Goal: Task Accomplishment & Management: Manage account settings

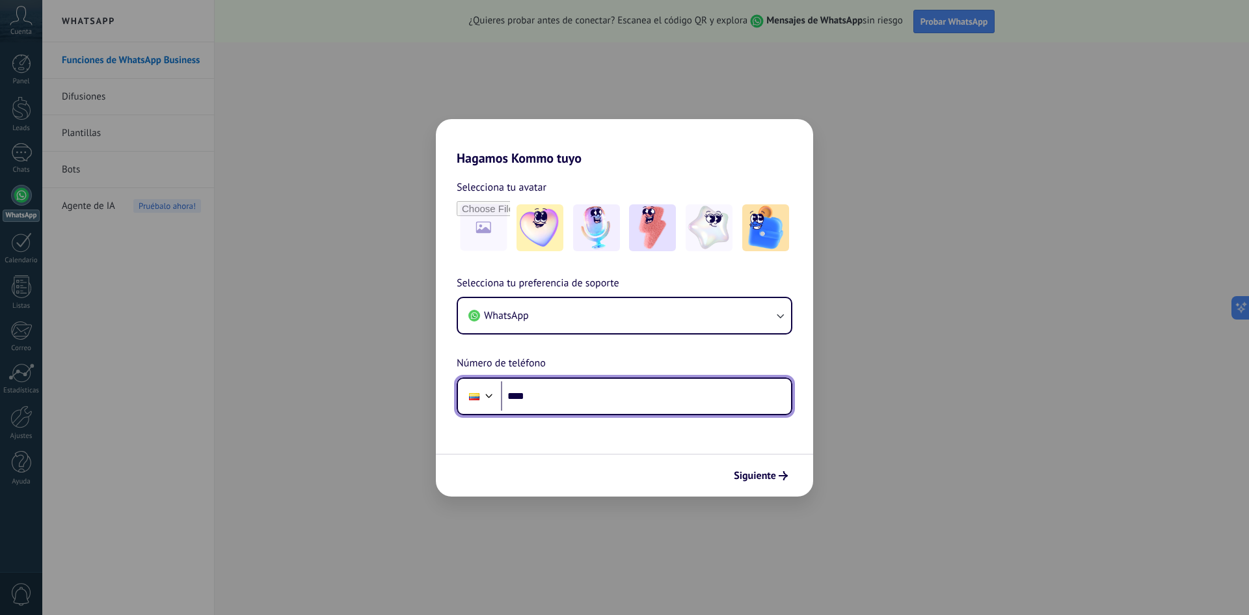
click at [580, 395] on input "****" at bounding box center [646, 396] width 290 height 30
click at [560, 395] on input "****" at bounding box center [646, 396] width 290 height 30
paste input "**********"
click at [656, 401] on input "**********" at bounding box center [646, 396] width 290 height 30
type input "**********"
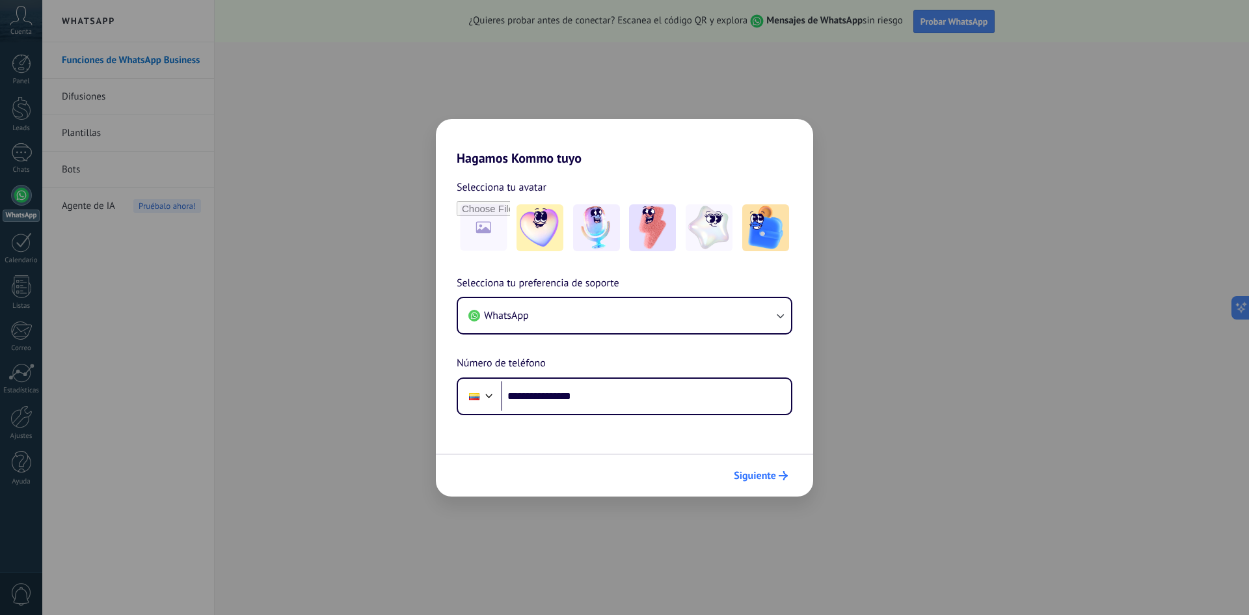
click at [742, 480] on span "Siguiente" at bounding box center [755, 475] width 42 height 9
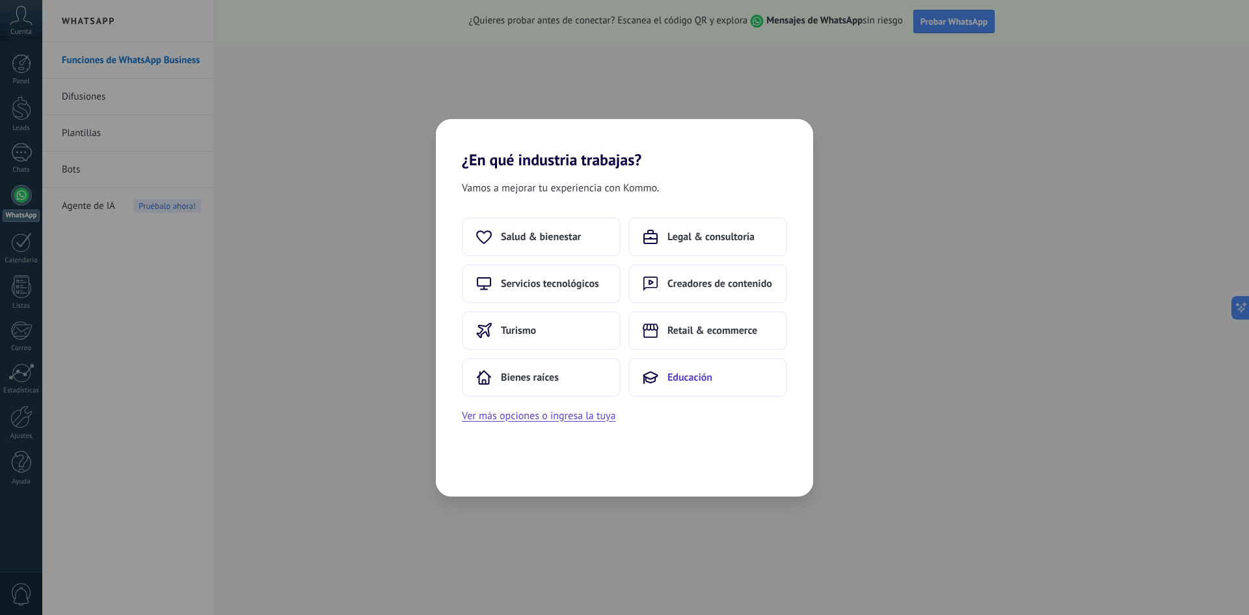
click at [679, 381] on span "Educación" at bounding box center [689, 377] width 45 height 13
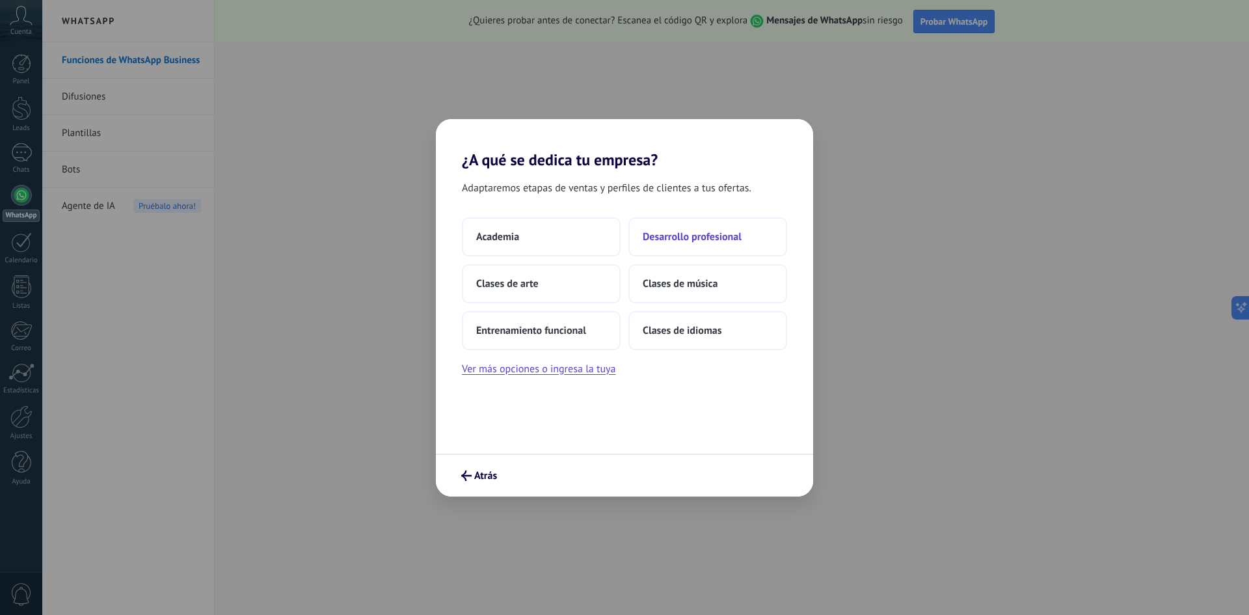
click at [712, 239] on span "Desarrollo profesional" at bounding box center [692, 236] width 99 height 13
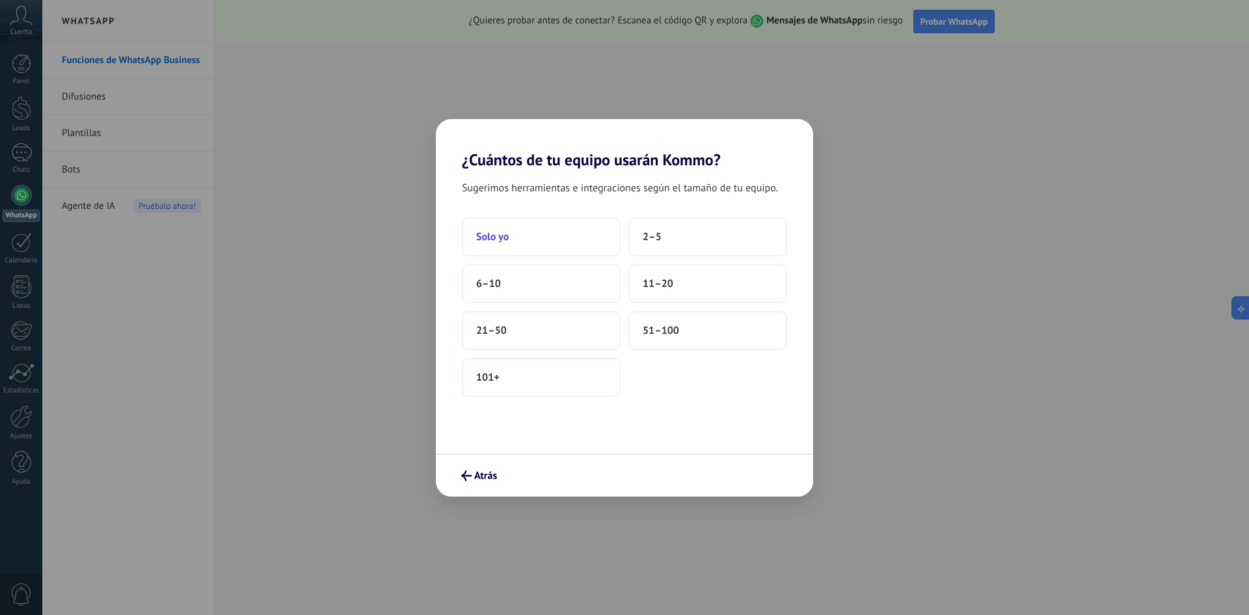
click at [546, 247] on button "Solo yo" at bounding box center [541, 236] width 159 height 39
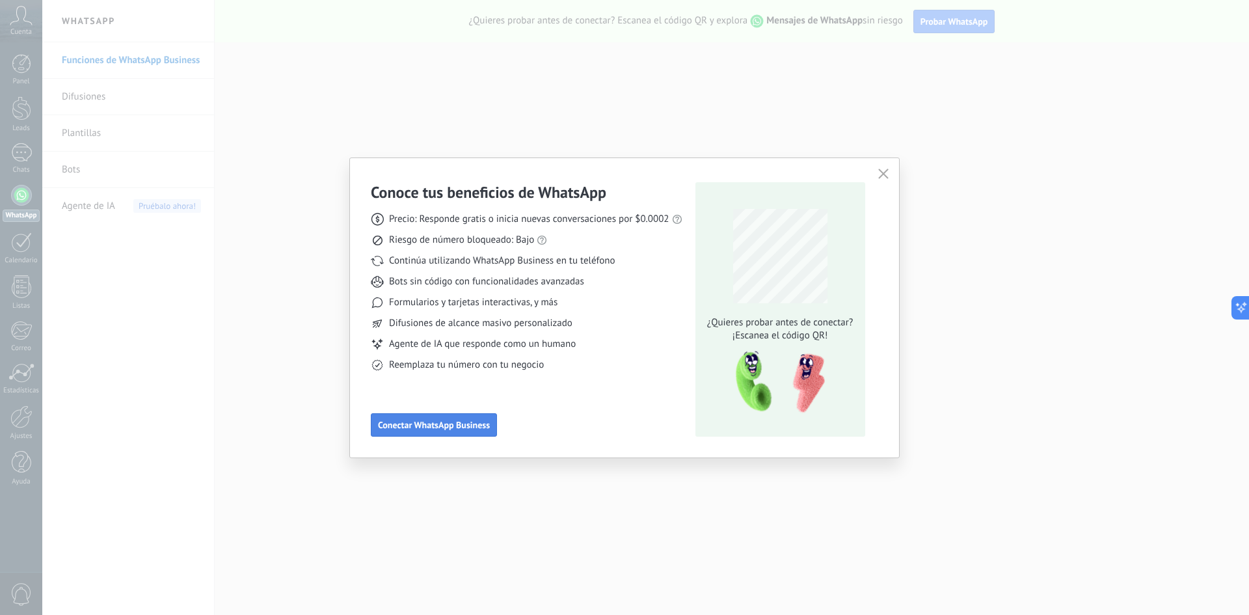
click at [459, 427] on span "Conectar WhatsApp Business" at bounding box center [434, 424] width 112 height 9
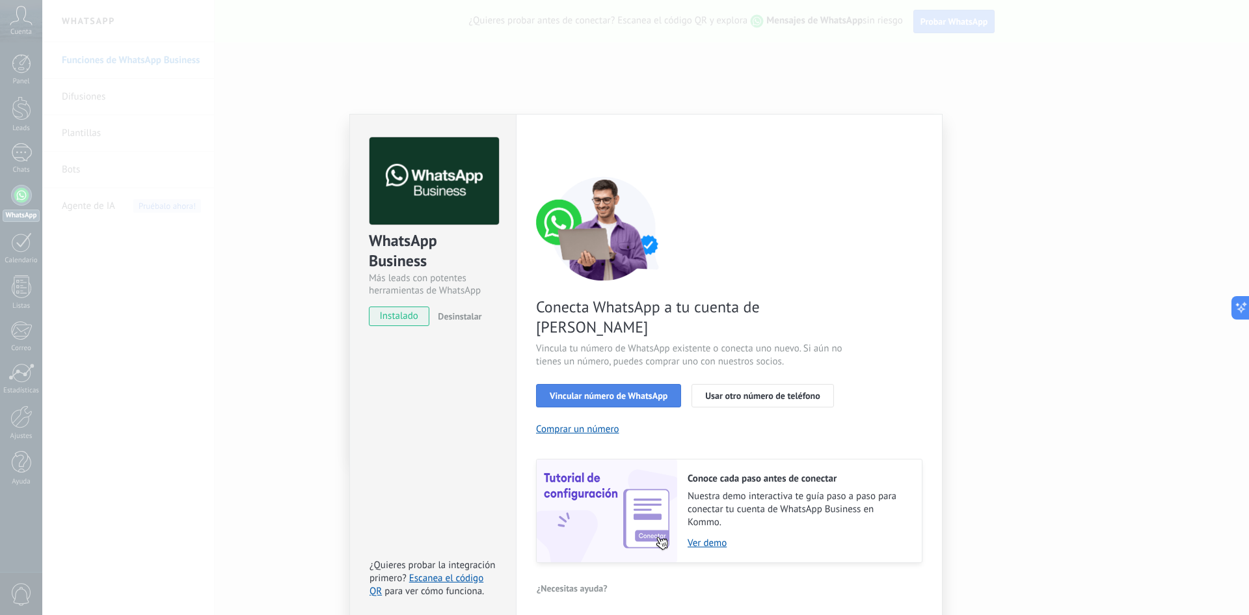
click at [655, 391] on span "Vincular número de WhatsApp" at bounding box center [609, 395] width 118 height 9
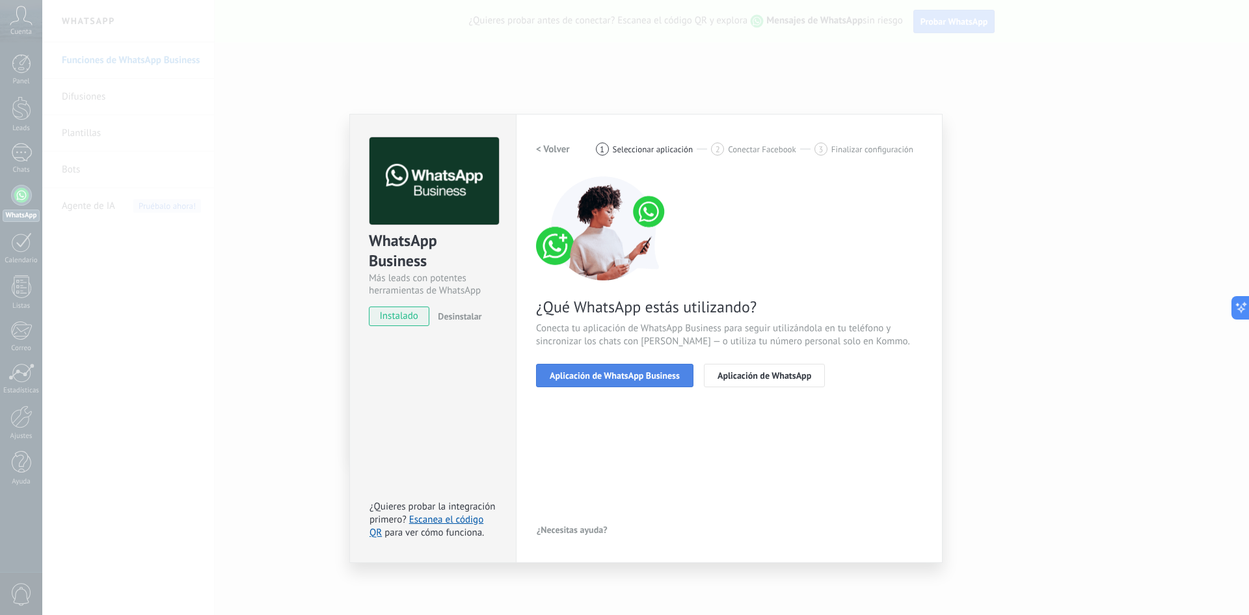
click at [645, 373] on span "Aplicación de WhatsApp Business" at bounding box center [615, 375] width 130 height 9
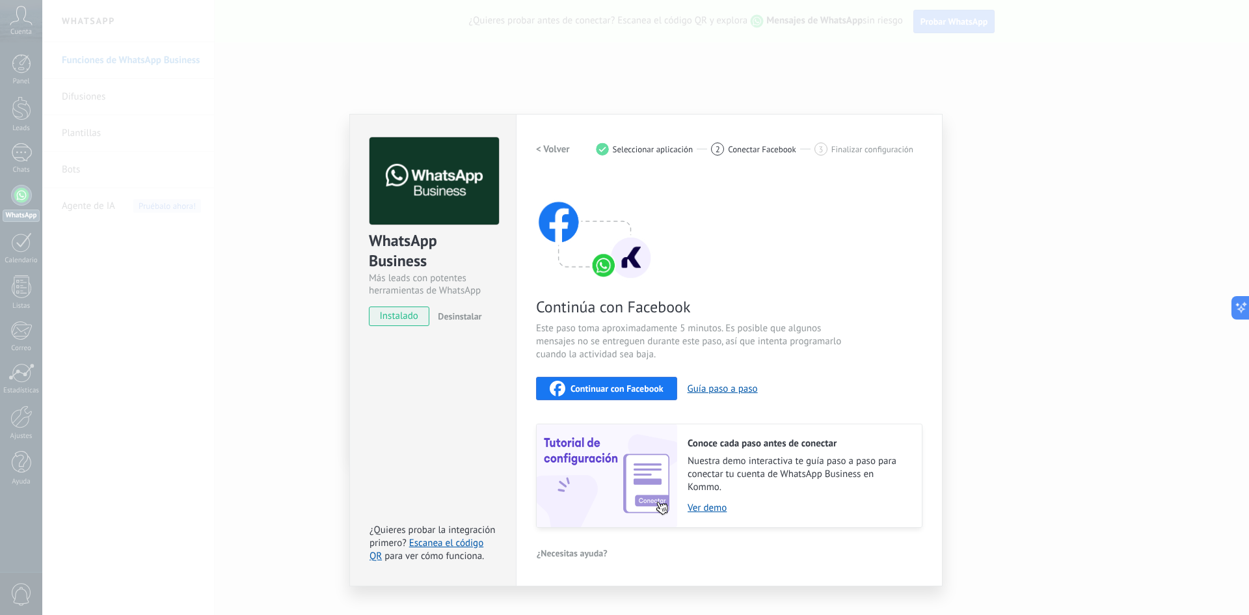
click at [410, 317] on span "instalado" at bounding box center [399, 316] width 59 height 20
click at [409, 367] on div "WhatsApp Business Más leads con potentes herramientas de WhatsApp instalado Des…" at bounding box center [432, 350] width 167 height 472
click at [461, 319] on span "Desinstalar" at bounding box center [460, 316] width 44 height 12
click at [403, 319] on span "instalado" at bounding box center [399, 316] width 59 height 20
click at [550, 143] on h2 "< Volver" at bounding box center [553, 149] width 34 height 12
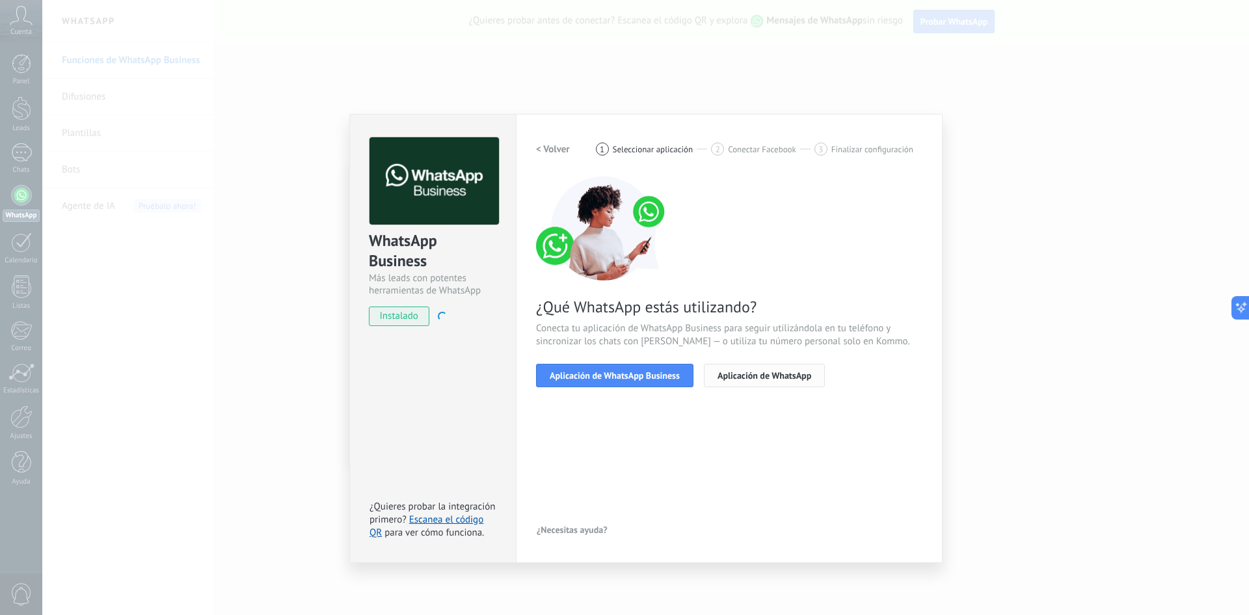
click at [721, 374] on span "Aplicación de WhatsApp" at bounding box center [765, 375] width 94 height 9
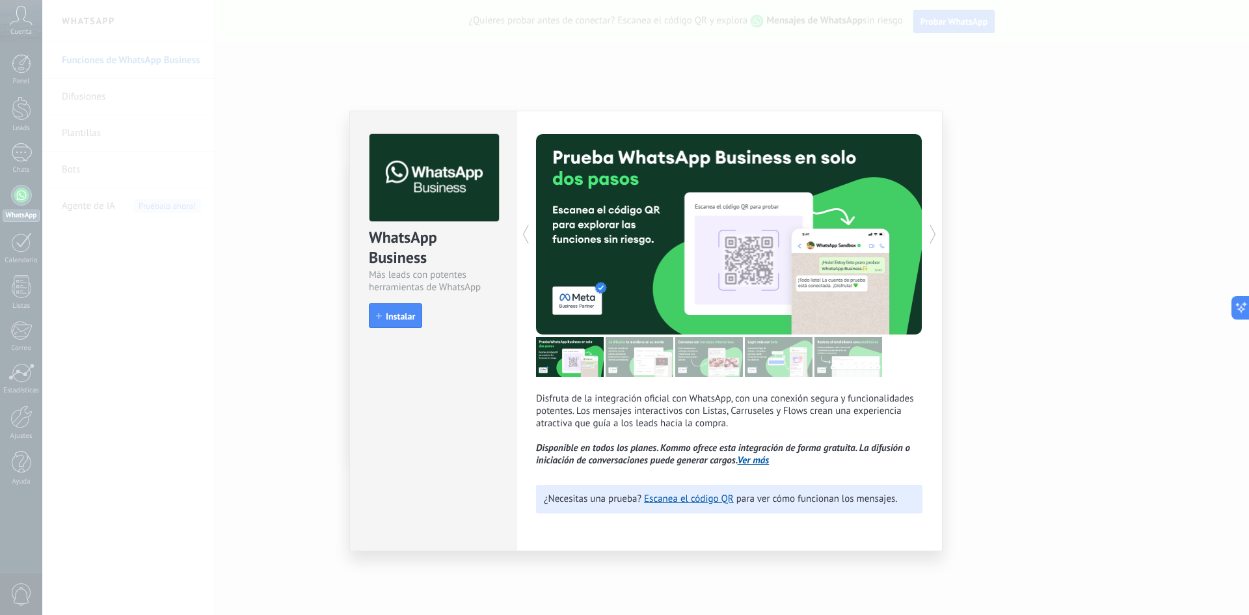
click at [749, 461] on link "Ver más" at bounding box center [754, 460] width 32 height 12
drag, startPoint x: 973, startPoint y: 157, endPoint x: 963, endPoint y: 202, distance: 45.9
click at [973, 163] on div "WhatsApp Business Más leads con potentes herramientas de WhatsApp install Insta…" at bounding box center [645, 307] width 1207 height 615
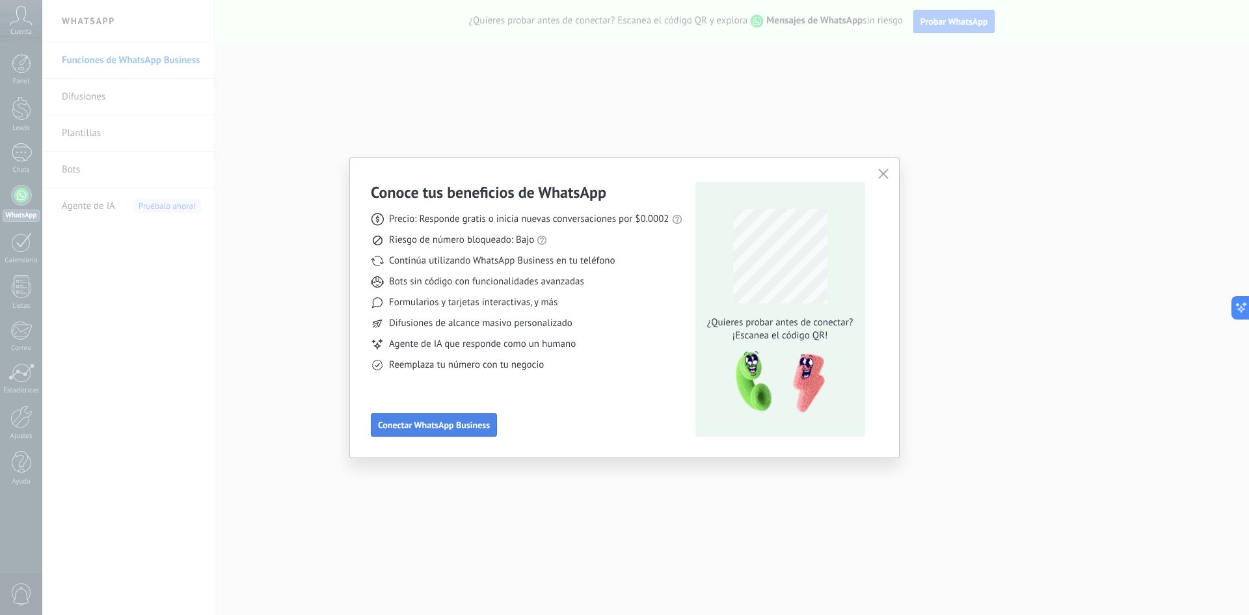
click at [447, 423] on span "Conectar WhatsApp Business" at bounding box center [434, 424] width 112 height 9
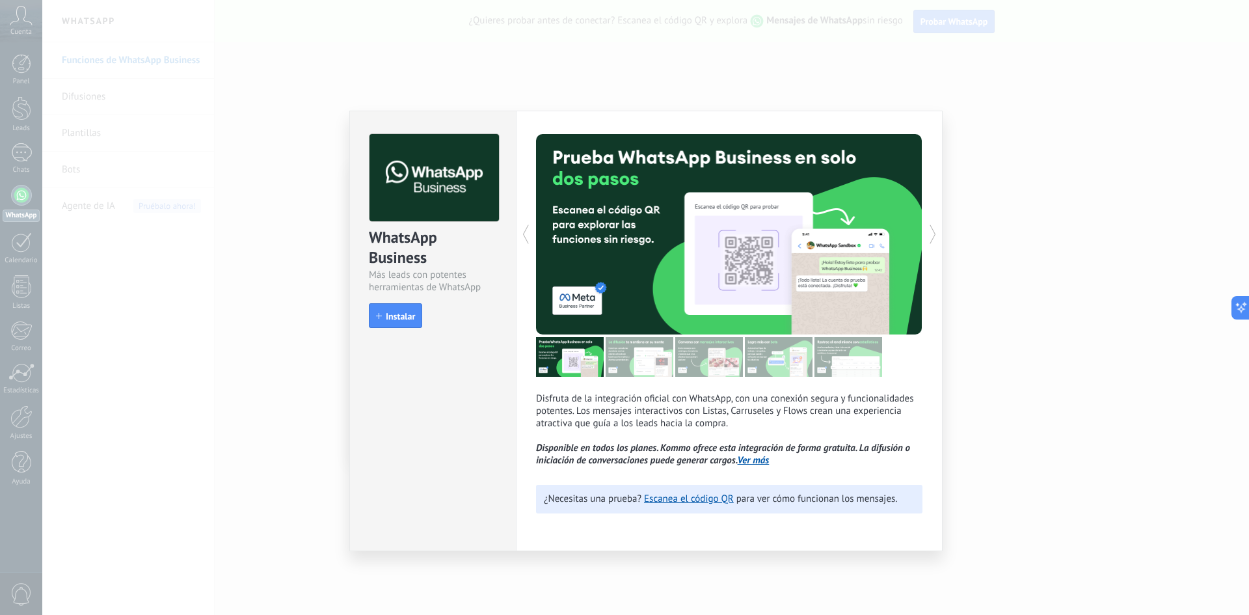
click at [931, 229] on icon at bounding box center [932, 234] width 13 height 26
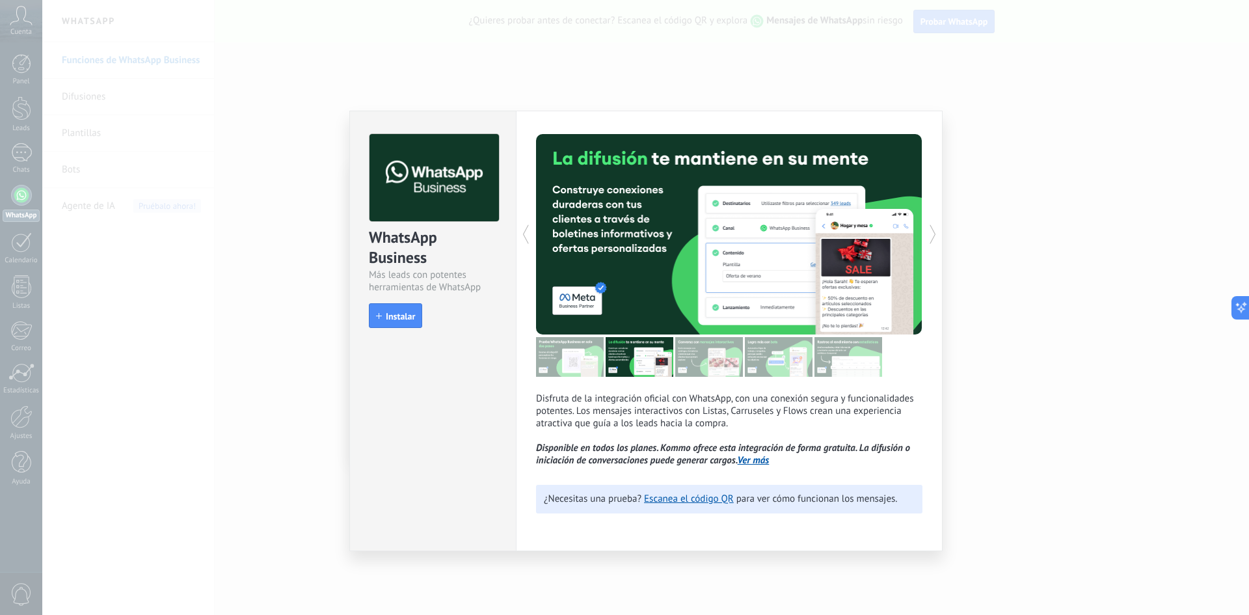
click at [997, 224] on div "WhatsApp Business Más leads con potentes herramientas de WhatsApp install Insta…" at bounding box center [645, 307] width 1207 height 615
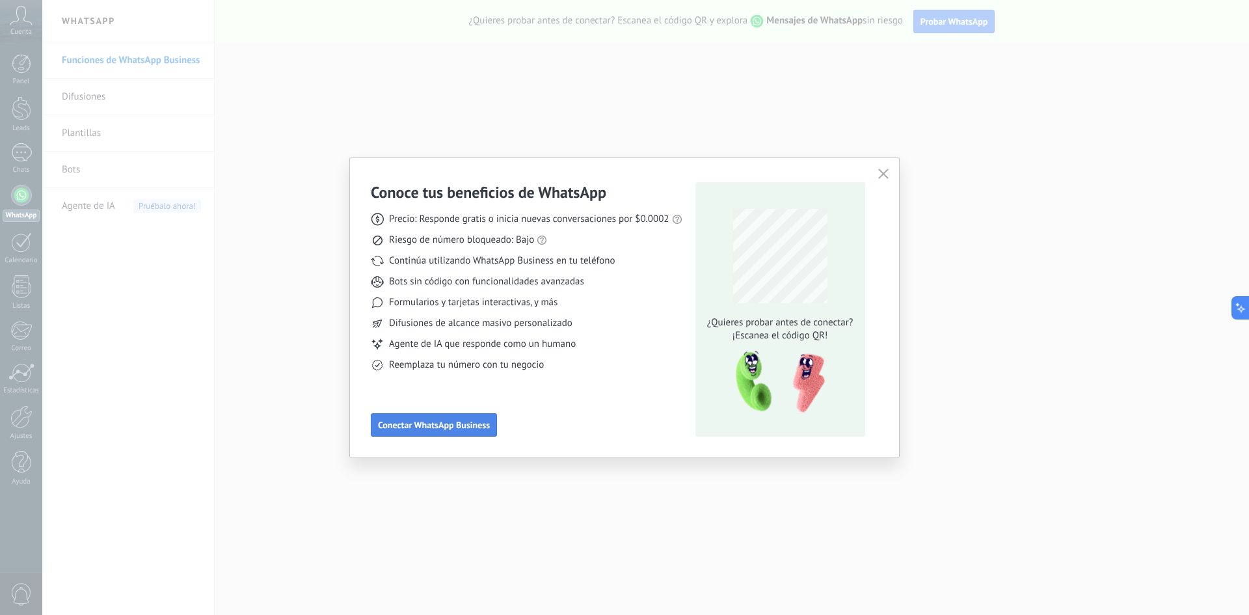
click at [470, 429] on span "Conectar WhatsApp Business" at bounding box center [434, 424] width 112 height 9
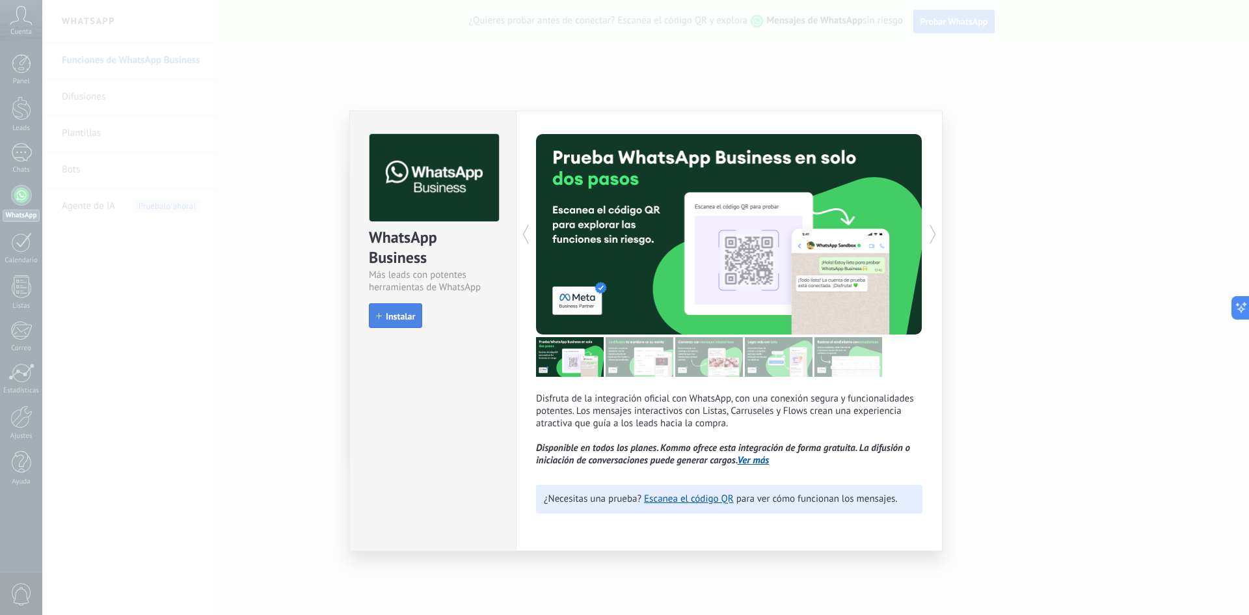
click at [382, 305] on button "Instalar" at bounding box center [395, 315] width 53 height 25
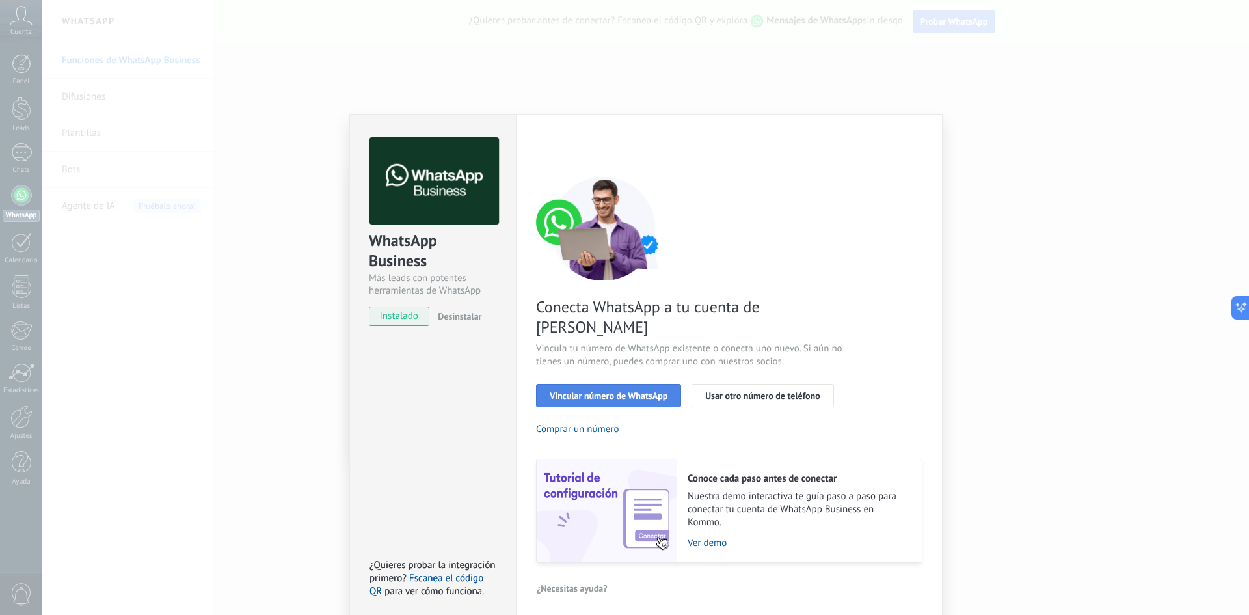
click at [636, 391] on span "Vincular número de WhatsApp" at bounding box center [609, 395] width 118 height 9
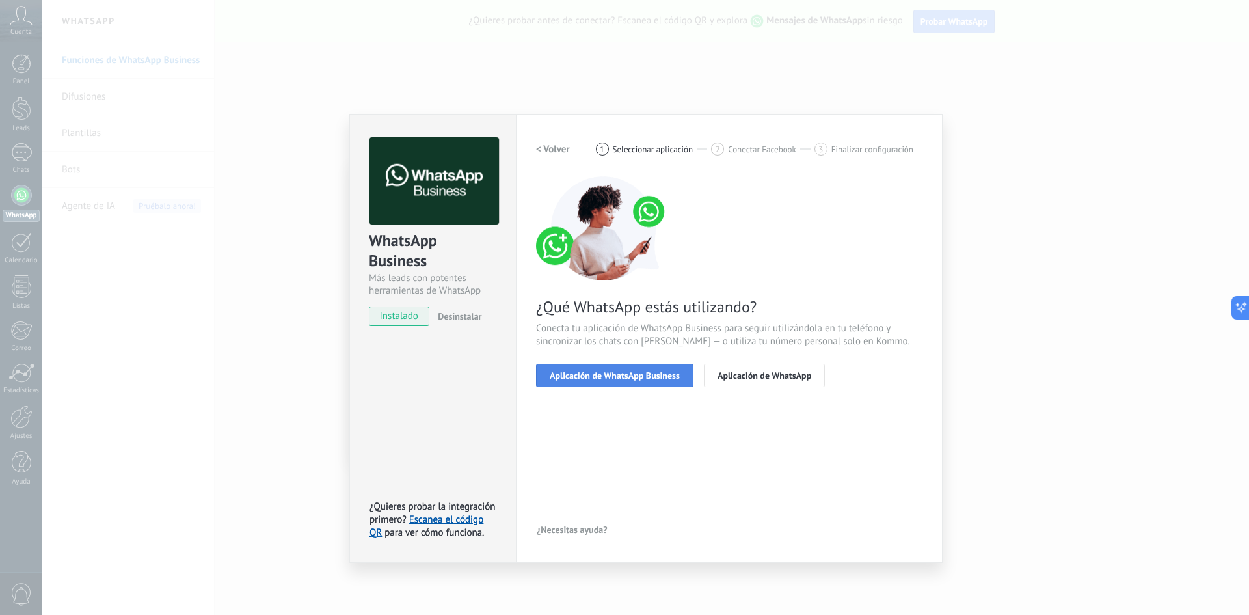
click at [622, 375] on span "Aplicación de WhatsApp Business" at bounding box center [615, 375] width 130 height 9
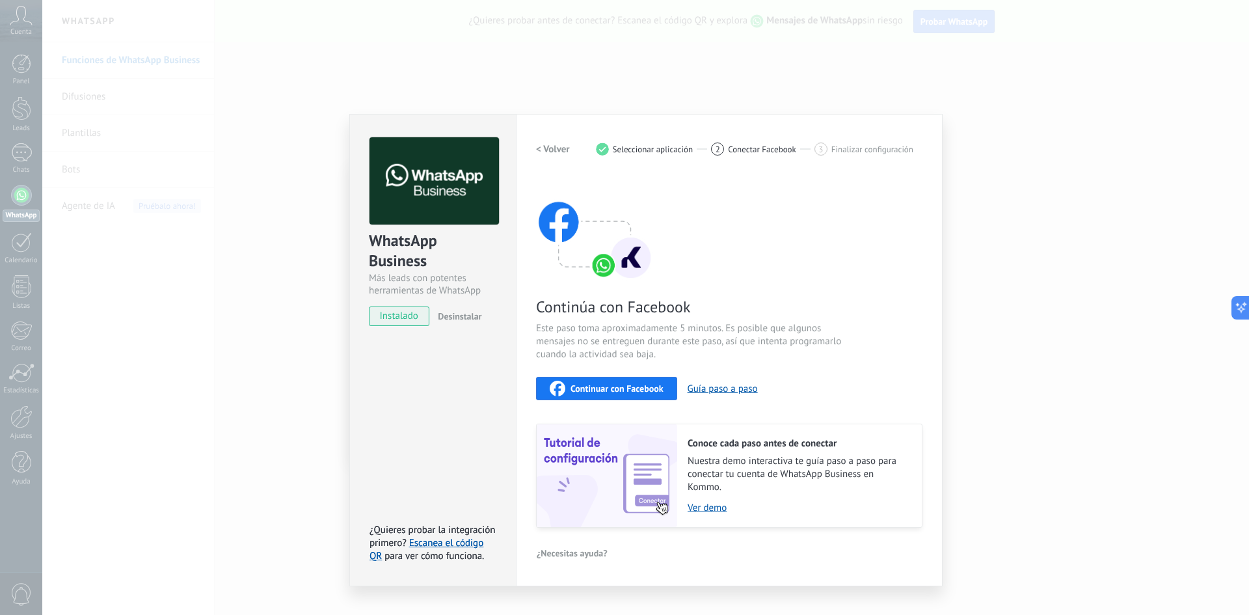
click at [619, 388] on span "Continuar con Facebook" at bounding box center [617, 388] width 93 height 9
click at [627, 390] on span "Continuar con Facebook" at bounding box center [617, 388] width 93 height 9
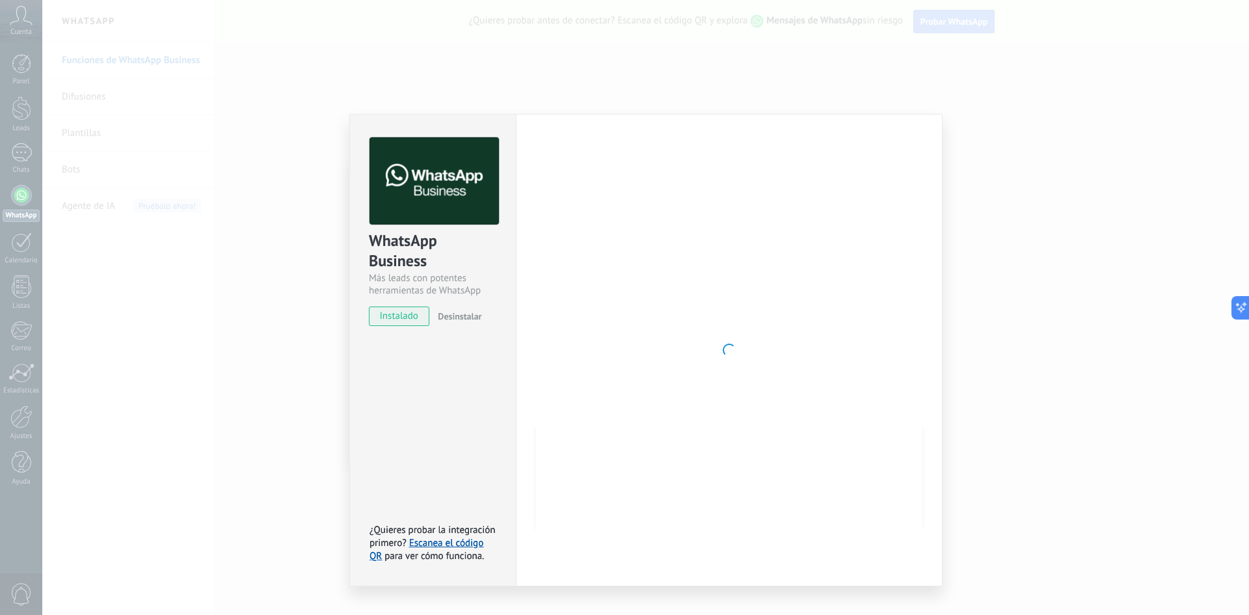
click at [692, 293] on div at bounding box center [729, 349] width 386 height 425
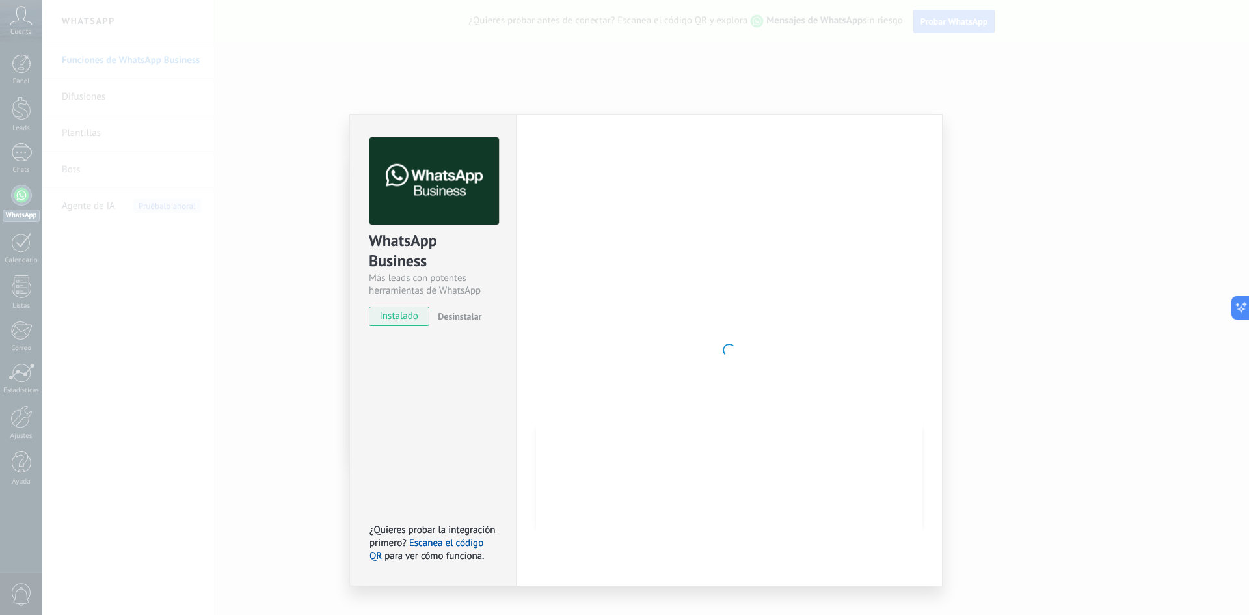
click at [692, 293] on div at bounding box center [729, 349] width 386 height 425
click at [693, 293] on div at bounding box center [729, 349] width 386 height 425
click at [1060, 157] on div "WhatsApp Business Más leads con potentes herramientas de WhatsApp instalado Des…" at bounding box center [645, 307] width 1207 height 615
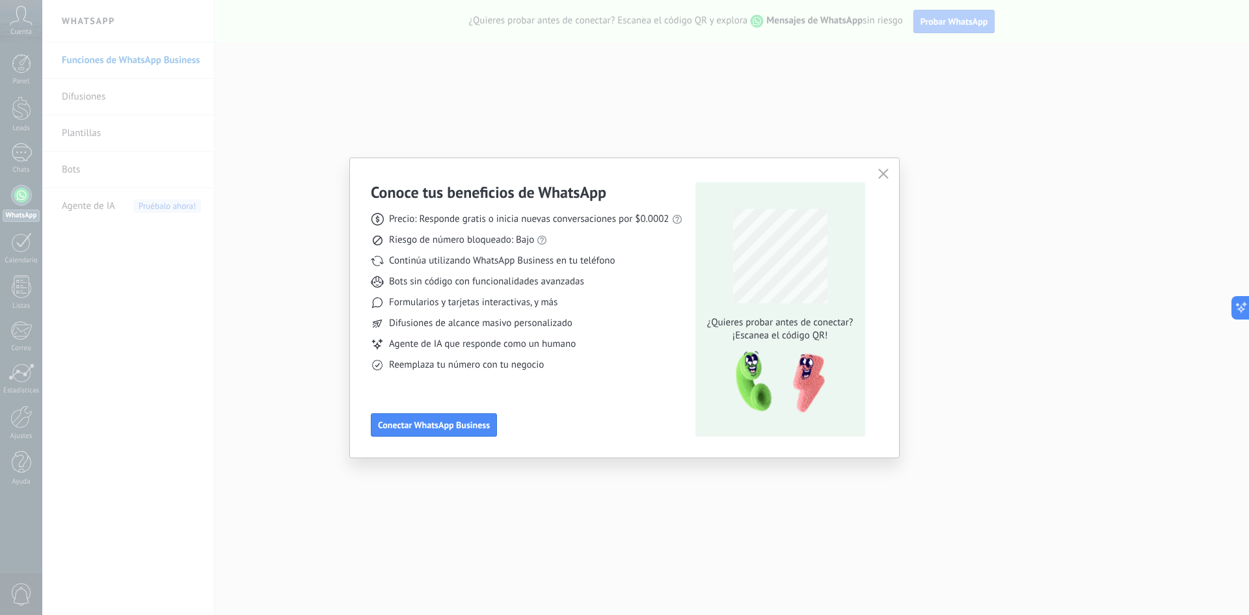
click at [883, 170] on icon "button" at bounding box center [883, 173] width 10 height 10
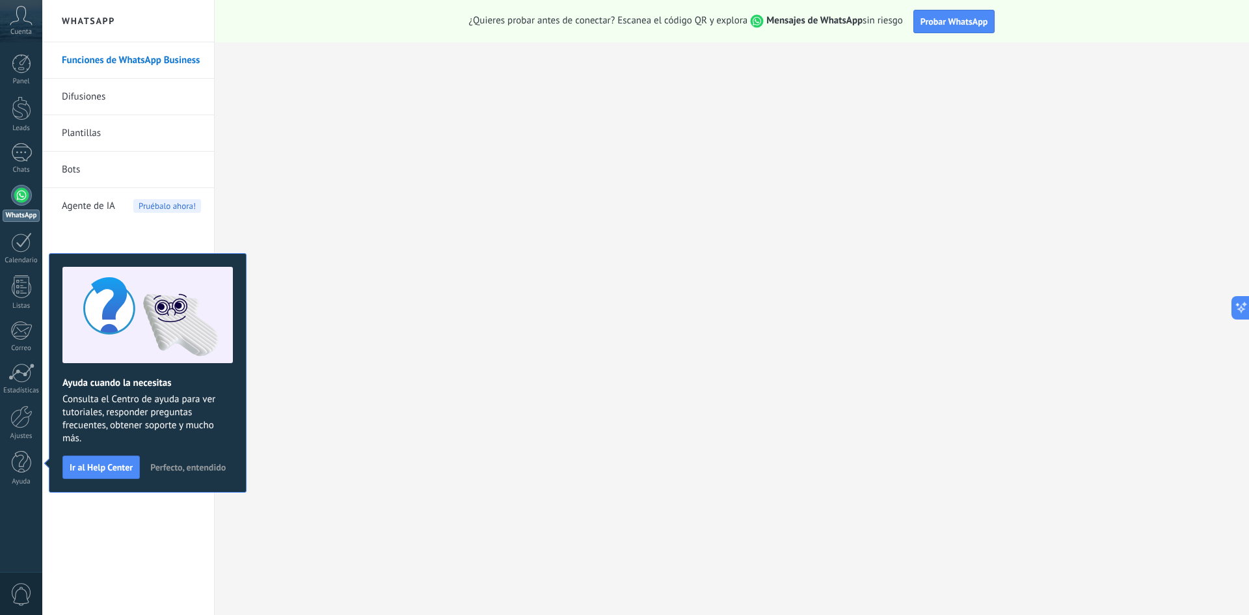
click at [14, 19] on icon at bounding box center [21, 16] width 23 height 20
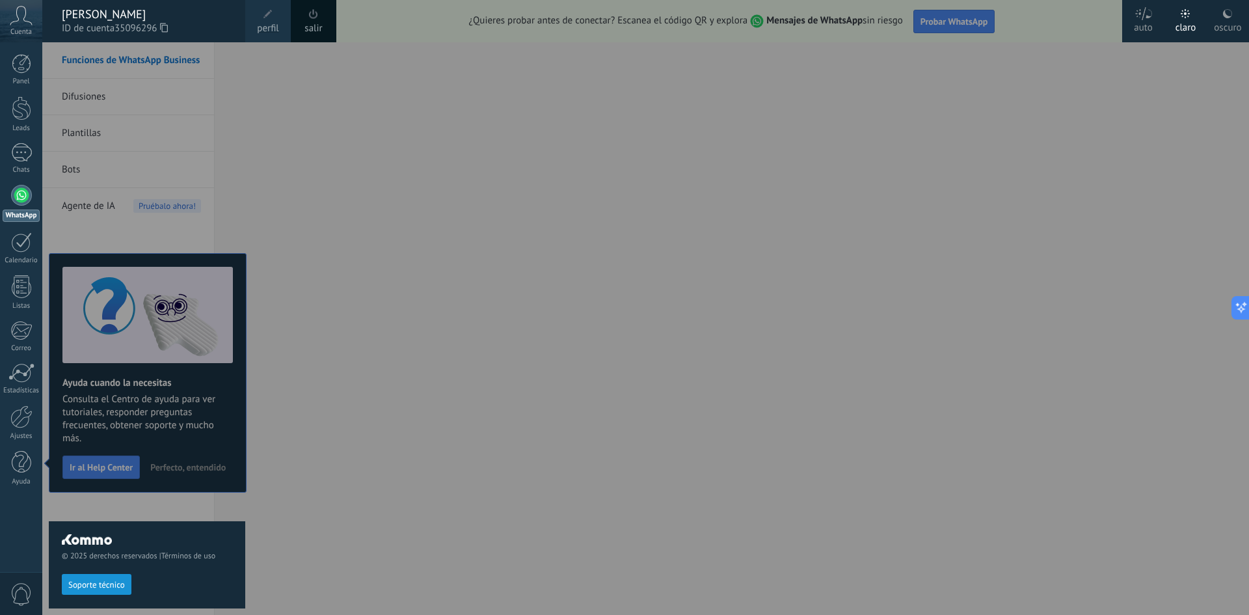
click at [14, 19] on icon at bounding box center [21, 16] width 23 height 20
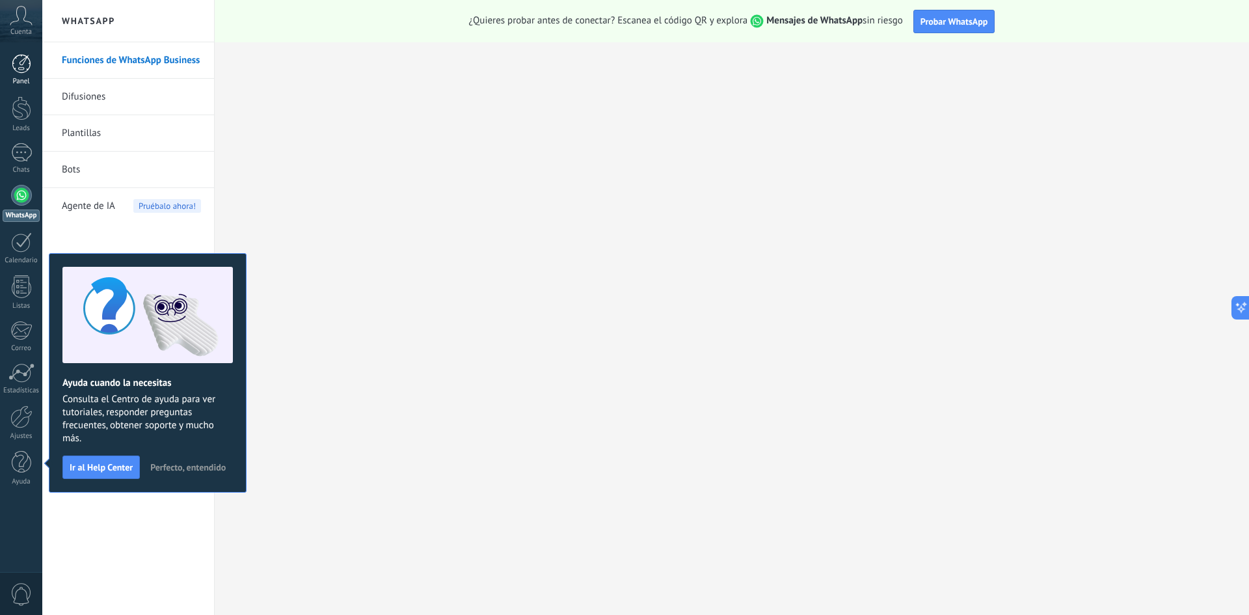
click at [16, 72] on div at bounding box center [22, 64] width 20 height 20
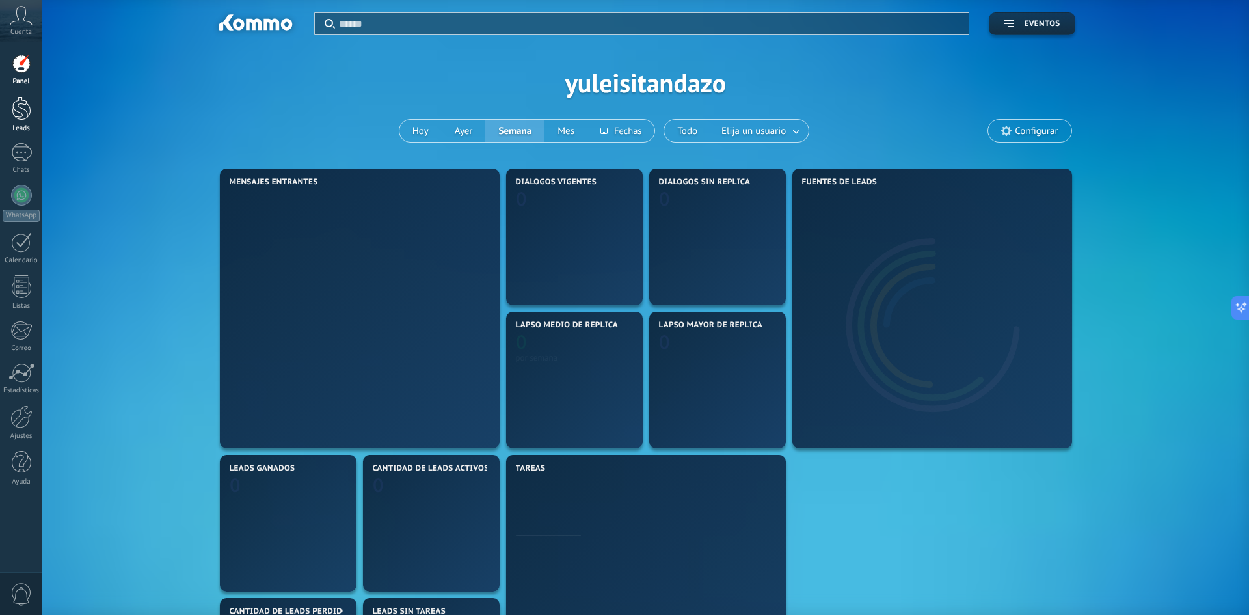
click at [23, 118] on div at bounding box center [22, 108] width 20 height 24
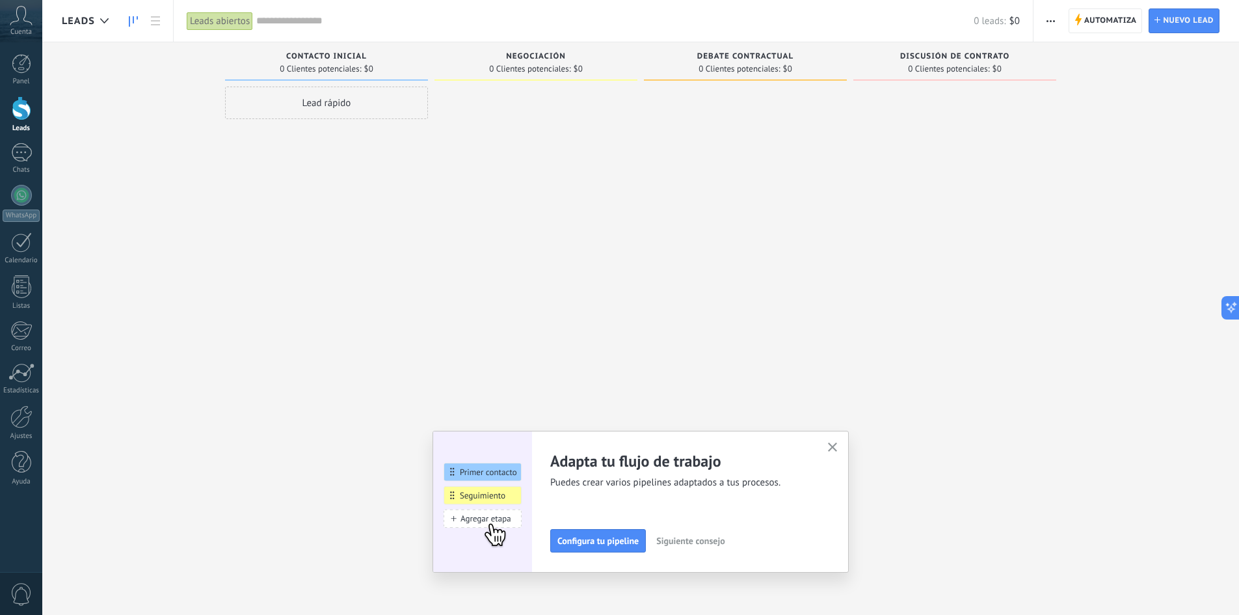
click at [361, 109] on div "Lead rápido" at bounding box center [326, 103] width 203 height 33
click at [25, 153] on div at bounding box center [21, 152] width 21 height 19
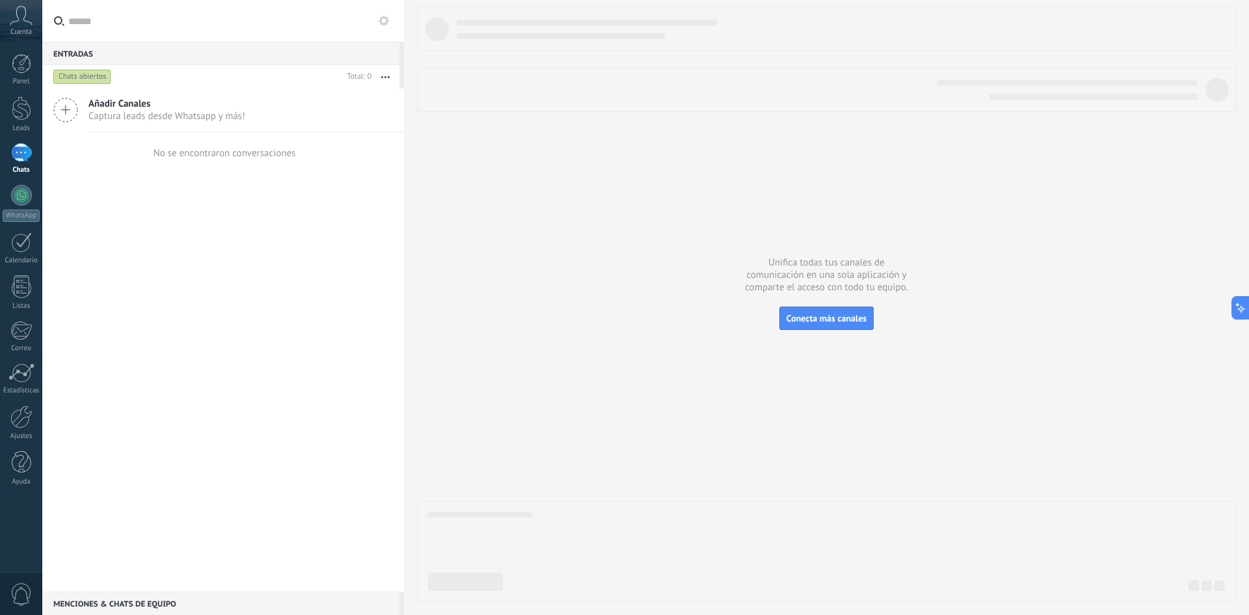
click at [20, 21] on icon at bounding box center [21, 16] width 23 height 20
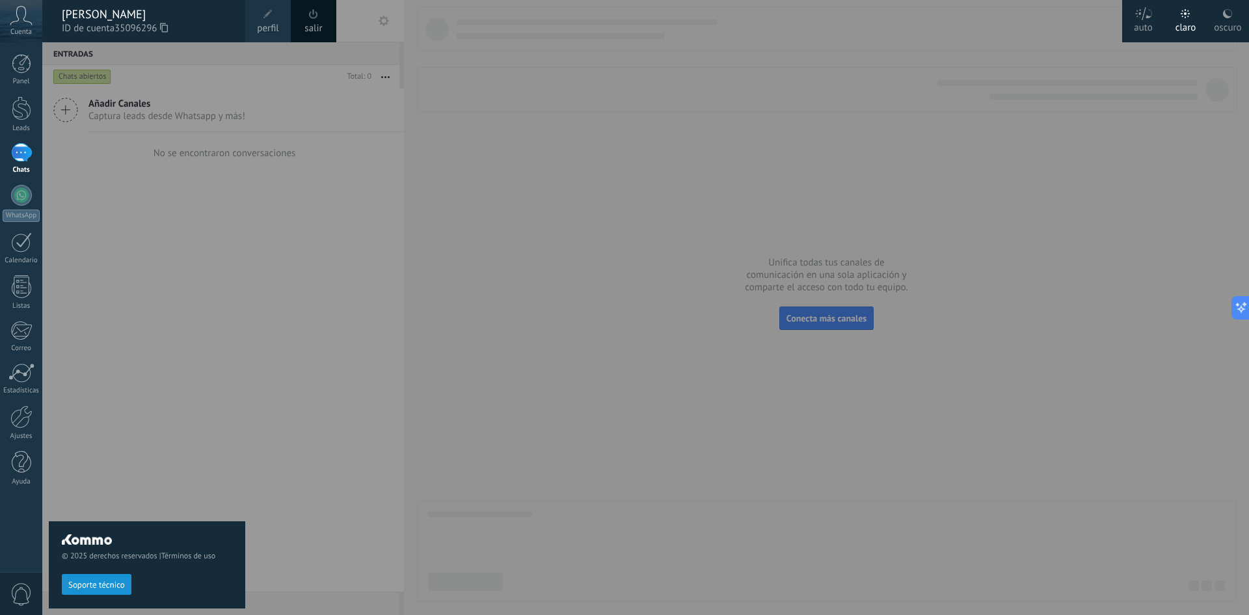
click at [262, 31] on span "perfil" at bounding box center [267, 28] width 21 height 14
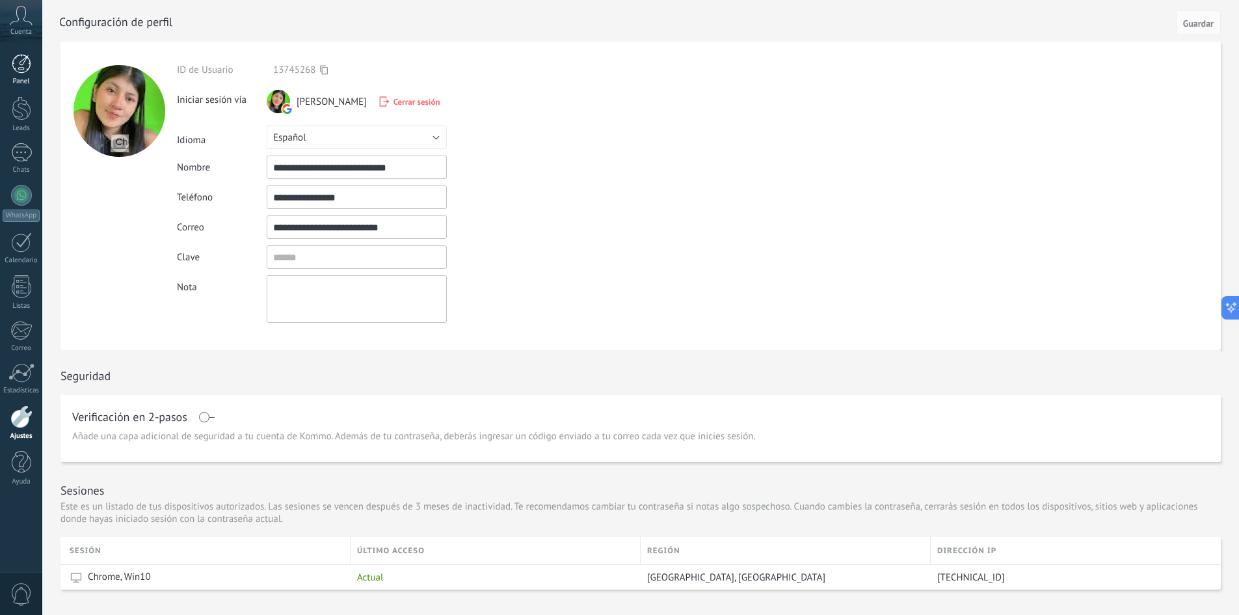
click at [21, 64] on div at bounding box center [22, 64] width 20 height 20
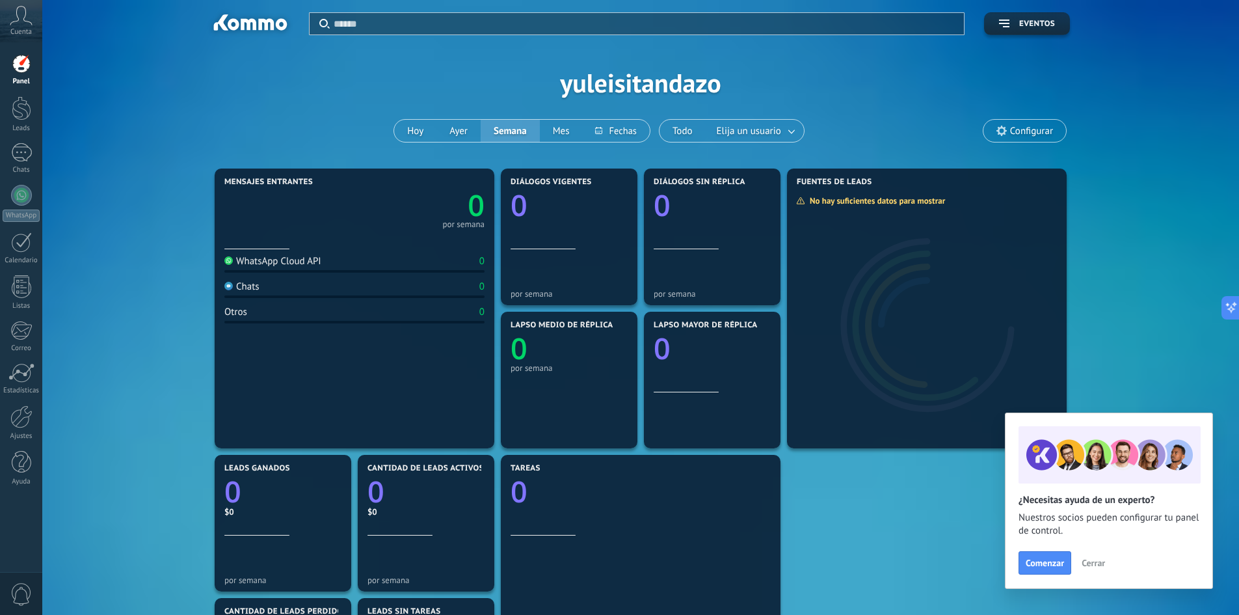
click at [334, 266] on div "WhatsApp Cloud API 0" at bounding box center [354, 264] width 260 height 18
click at [251, 286] on div "Chats" at bounding box center [241, 286] width 35 height 12
click at [1029, 20] on span "Eventos" at bounding box center [1037, 24] width 36 height 9
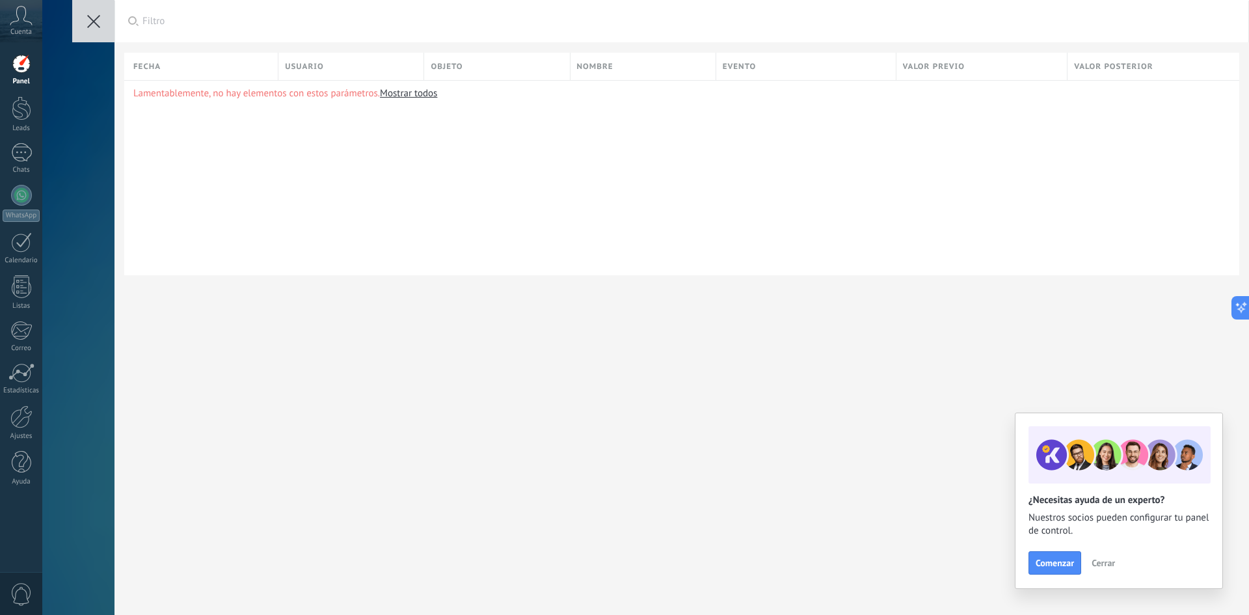
click at [88, 29] on button at bounding box center [93, 21] width 42 height 42
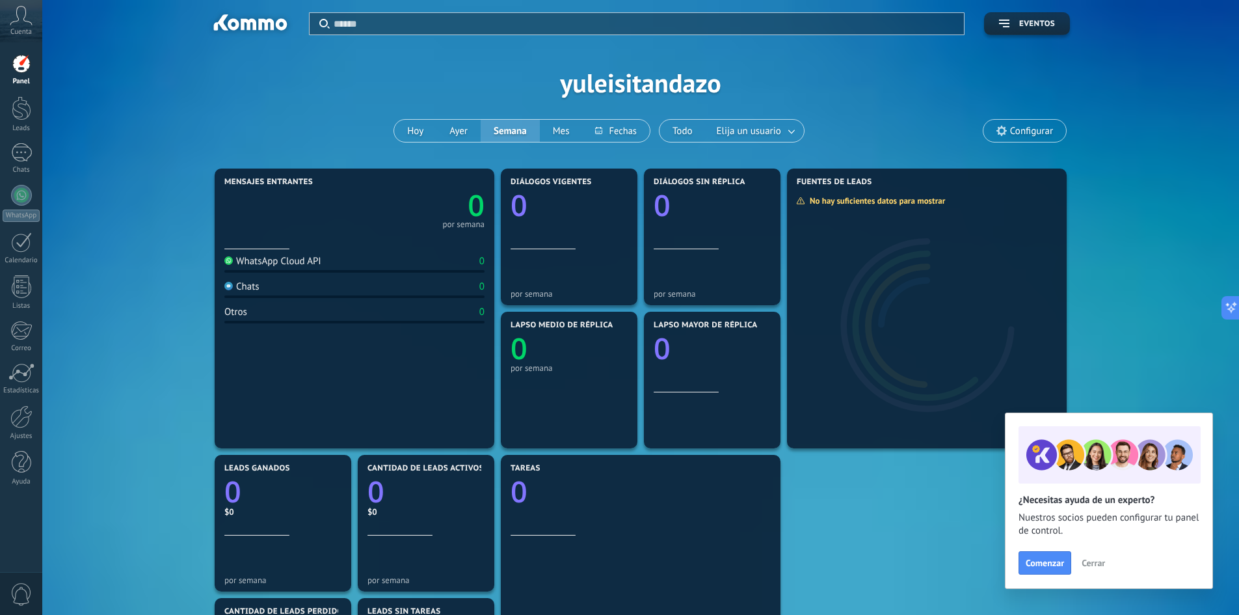
click at [1031, 129] on span "Configurar" at bounding box center [1031, 131] width 43 height 11
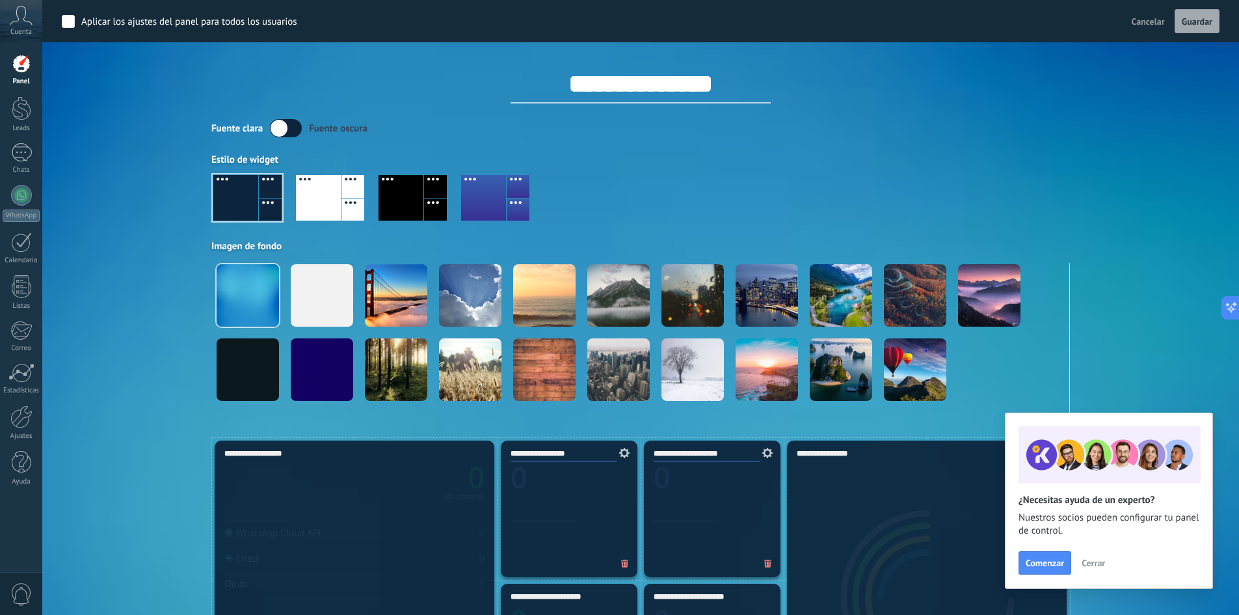
drag, startPoint x: 880, startPoint y: 124, endPoint x: 868, endPoint y: 124, distance: 11.1
click at [878, 124] on div "Fuente [PERSON_NAME] oscura" at bounding box center [640, 128] width 859 height 18
click at [19, 110] on div at bounding box center [22, 108] width 20 height 24
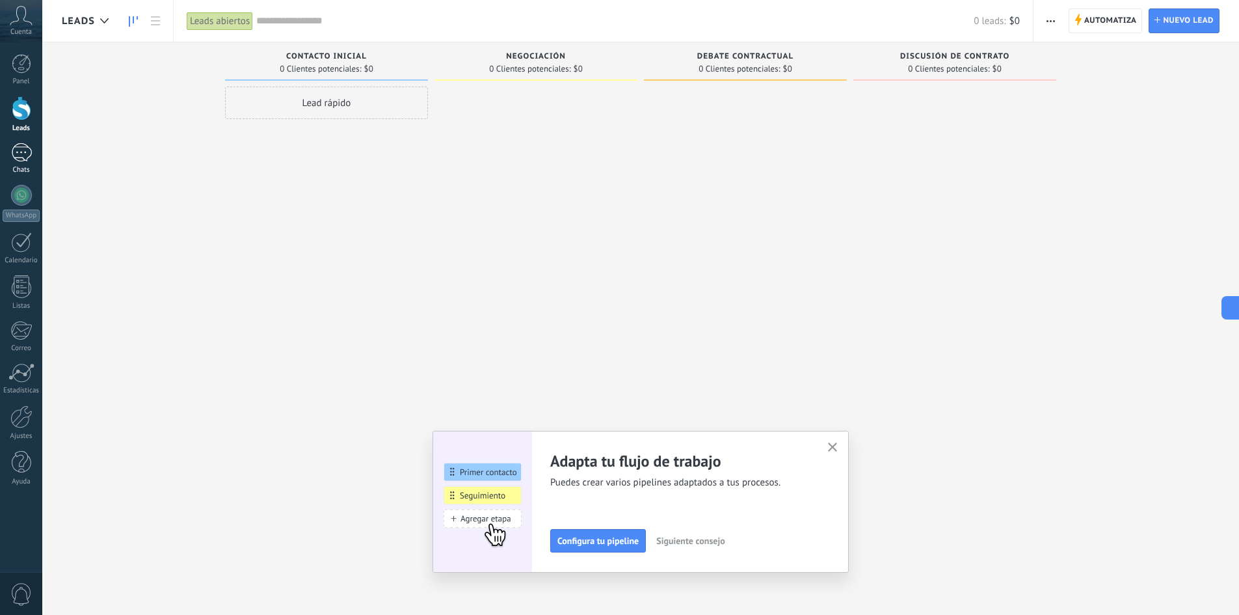
click at [25, 150] on div at bounding box center [21, 152] width 21 height 19
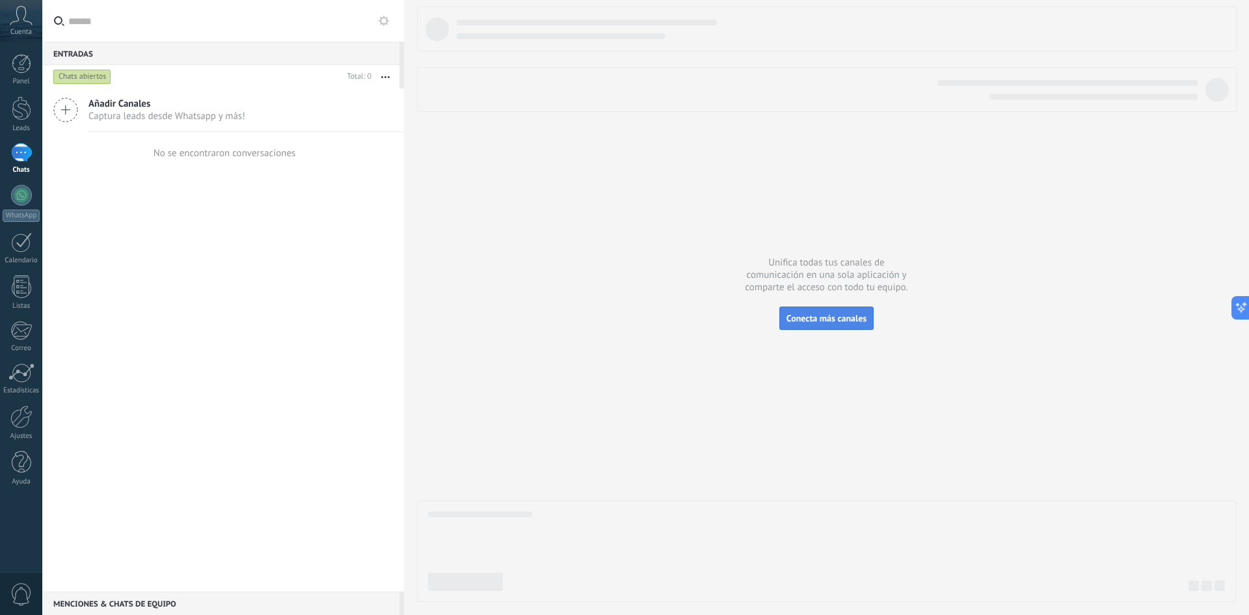
click at [828, 315] on span "Conecta más canales" at bounding box center [827, 318] width 80 height 12
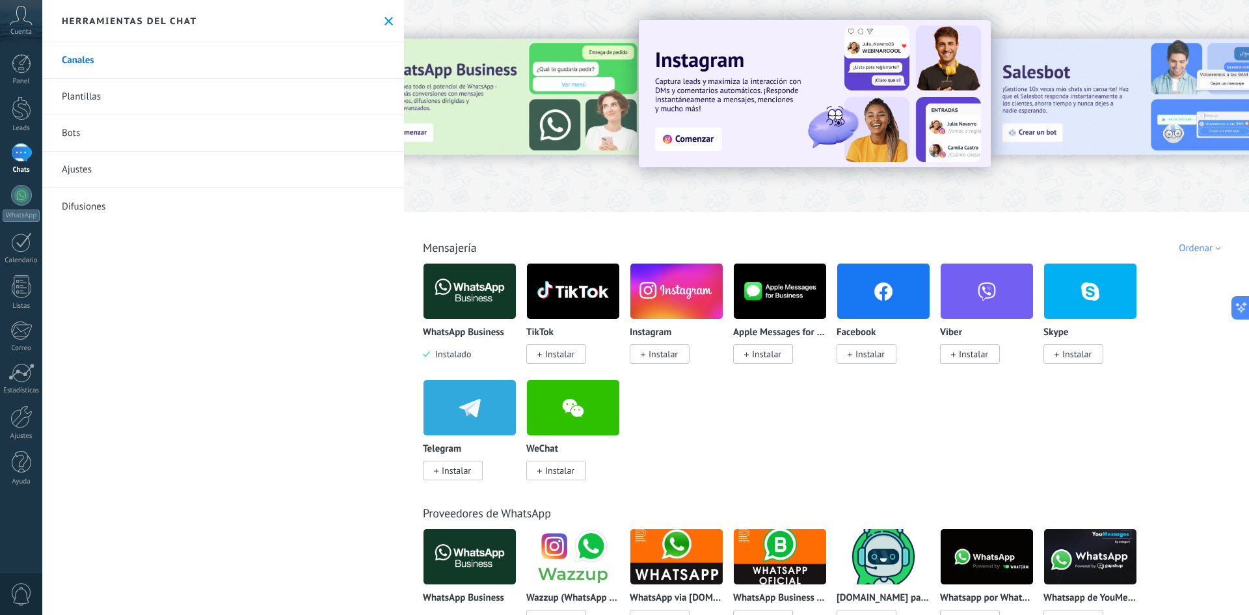
click at [128, 139] on link "Bots" at bounding box center [223, 133] width 362 height 36
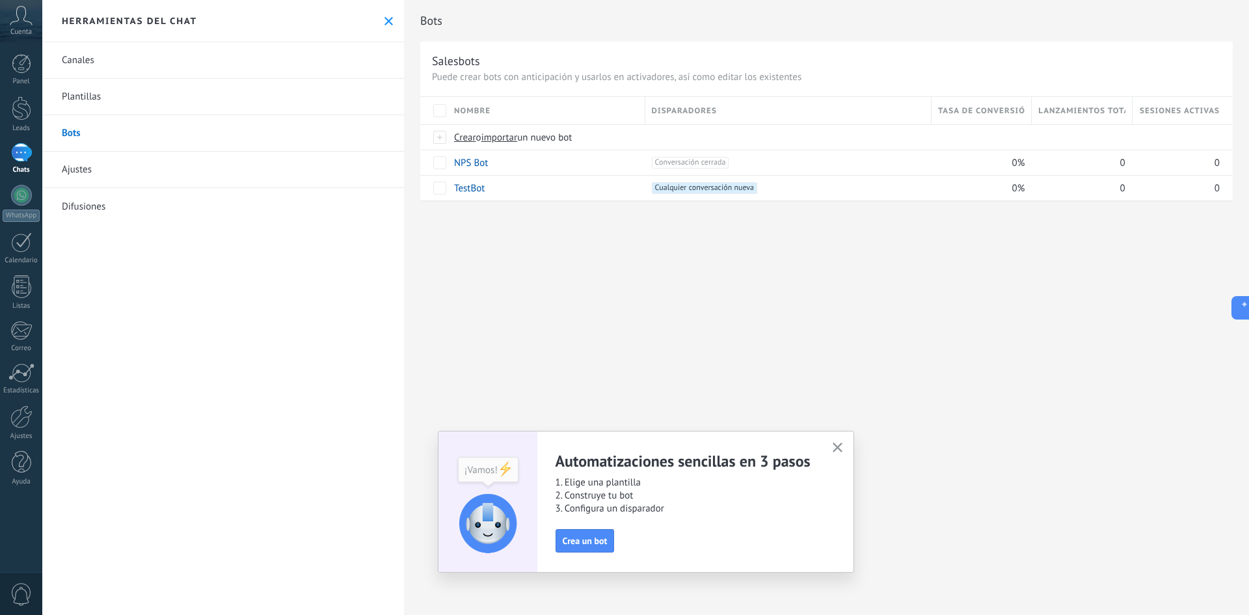
click at [20, 17] on icon at bounding box center [21, 16] width 23 height 20
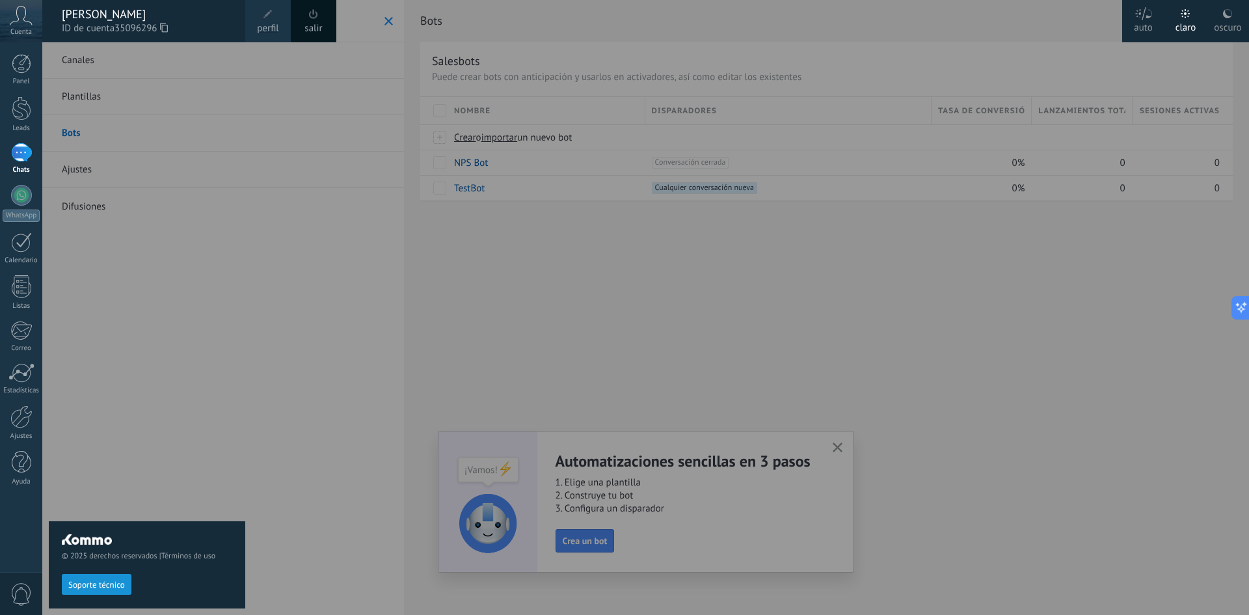
click at [280, 28] on link "perfil" at bounding box center [268, 21] width 46 height 42
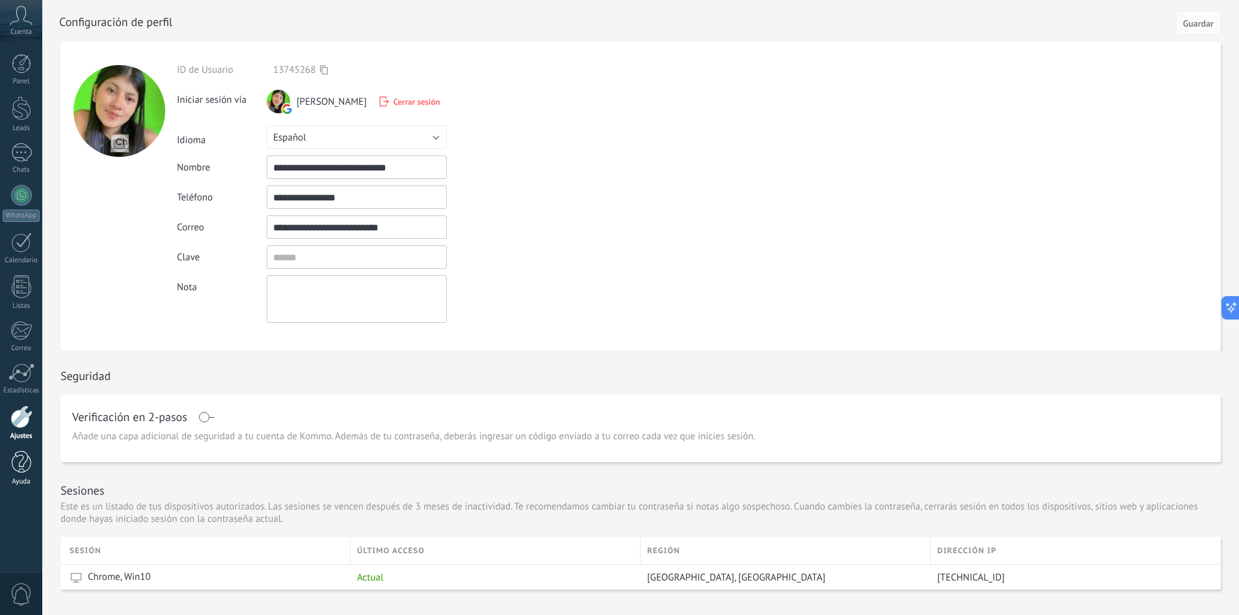
click at [24, 466] on div at bounding box center [22, 462] width 20 height 23
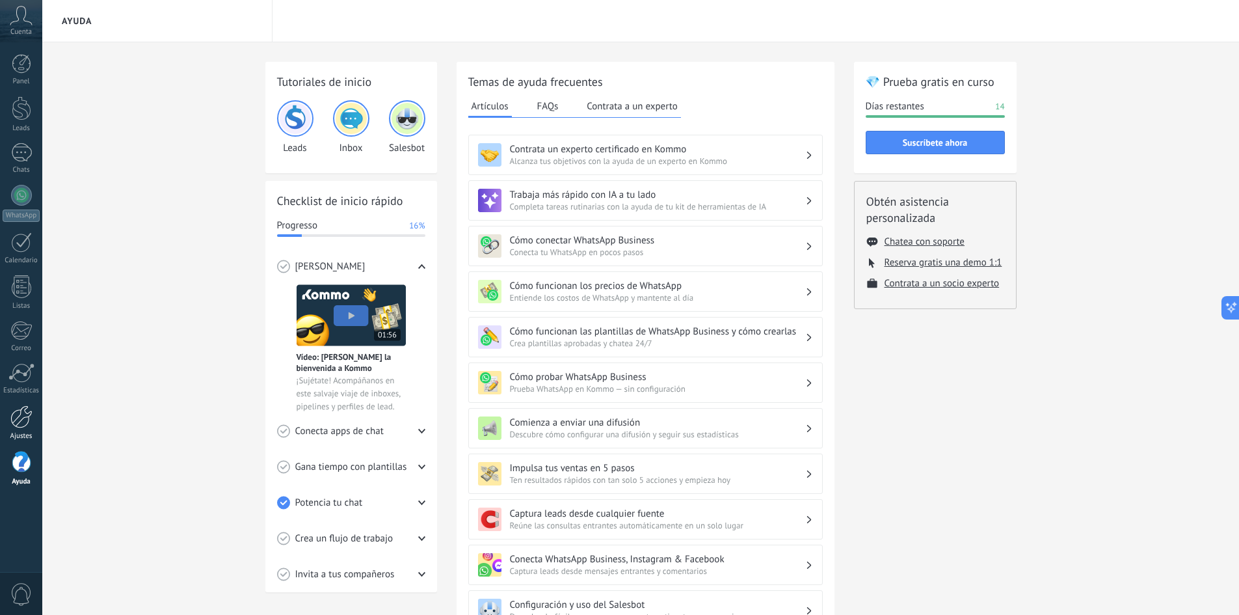
click at [21, 426] on div at bounding box center [21, 416] width 22 height 23
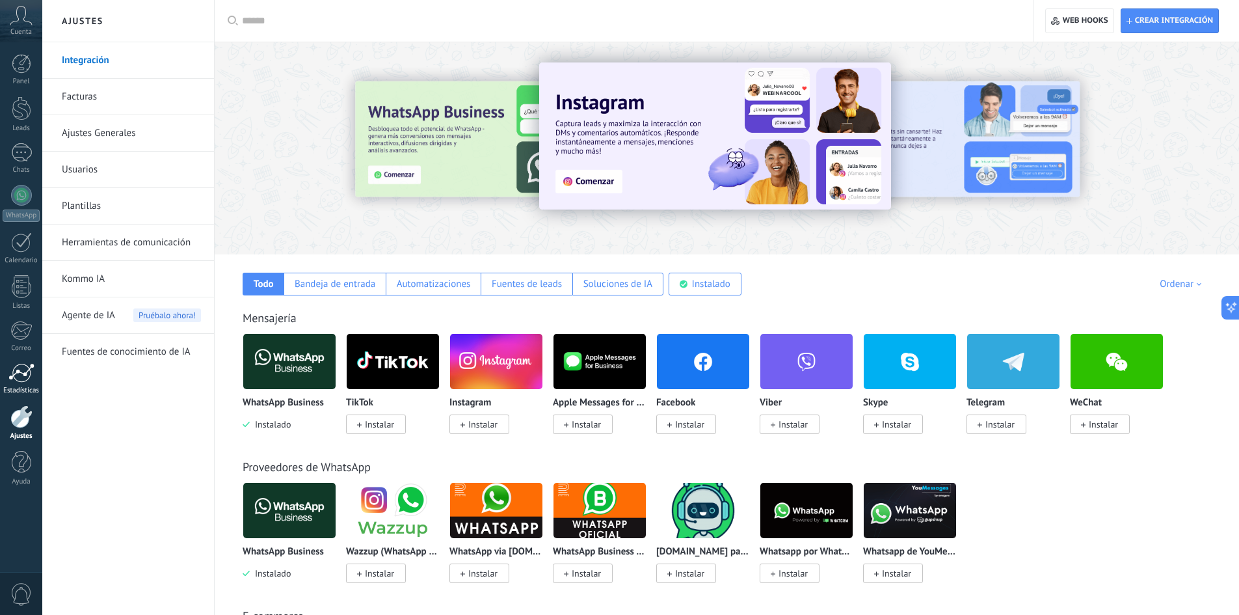
click at [23, 375] on div at bounding box center [21, 373] width 26 height 20
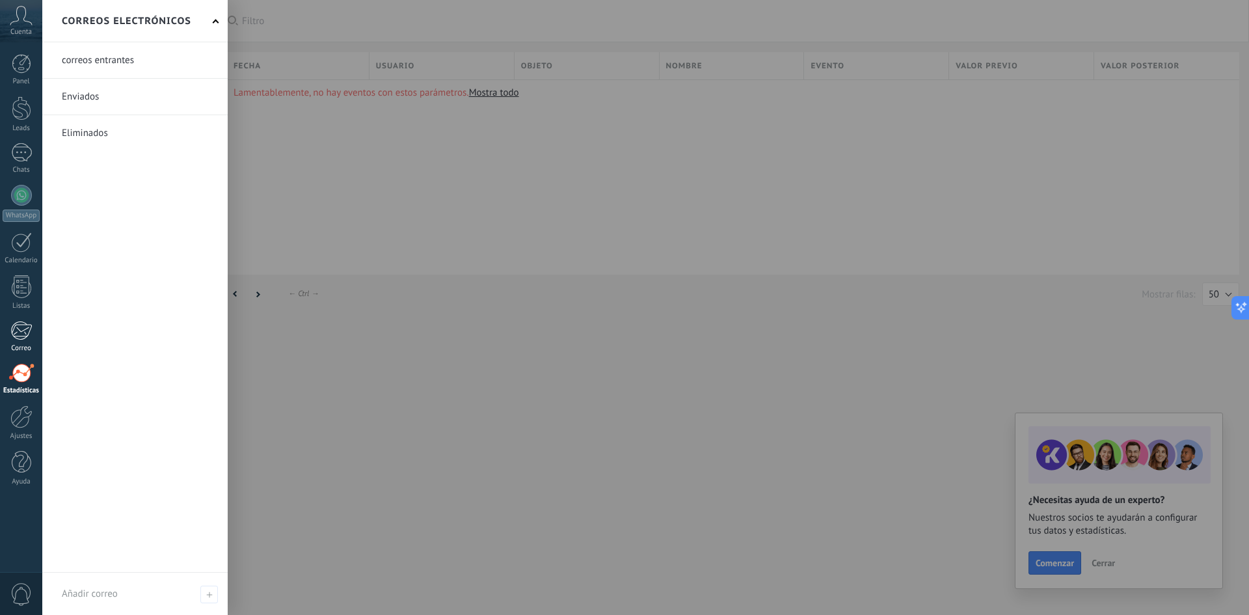
click at [18, 335] on div at bounding box center [20, 331] width 21 height 20
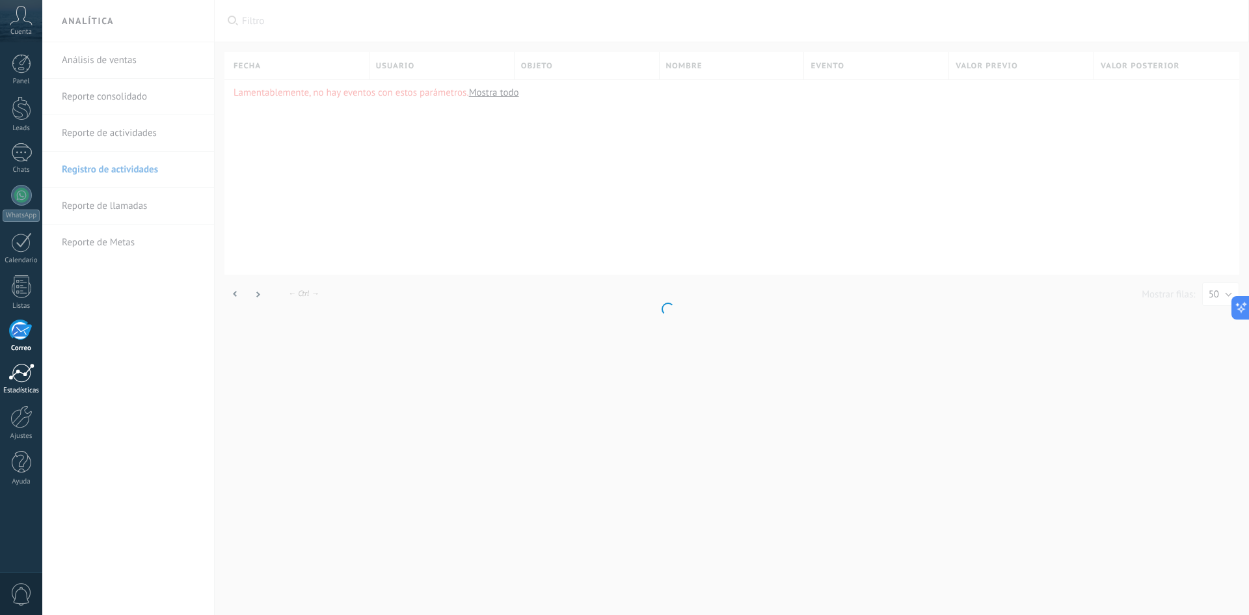
click at [16, 375] on div at bounding box center [21, 373] width 26 height 20
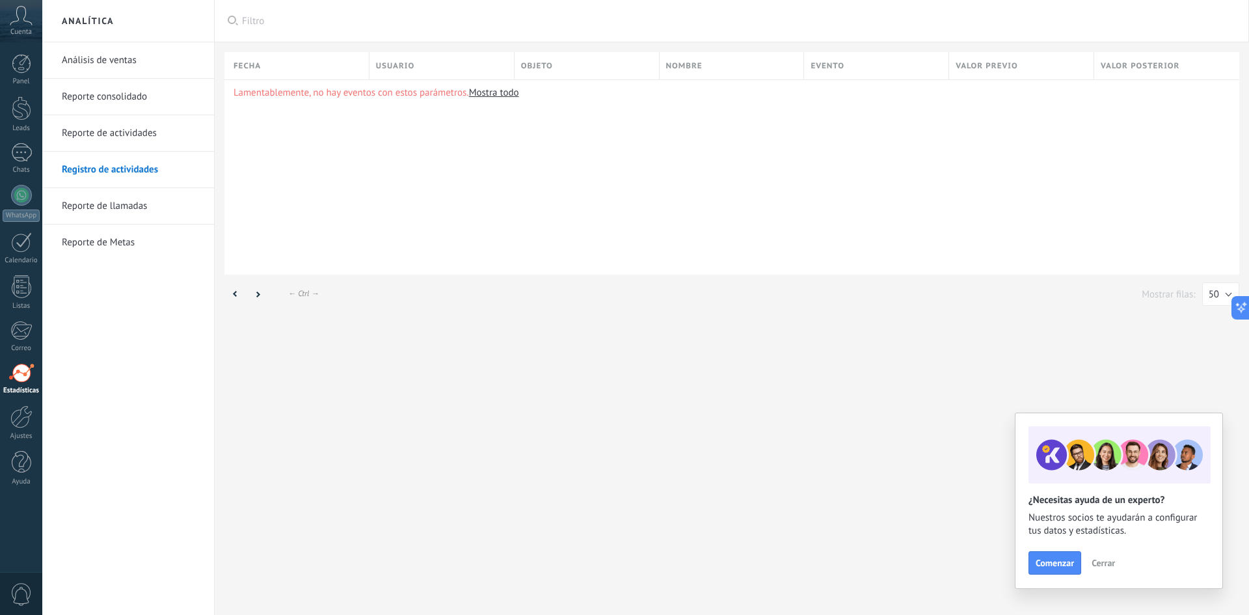
click at [17, 379] on div at bounding box center [21, 373] width 26 height 20
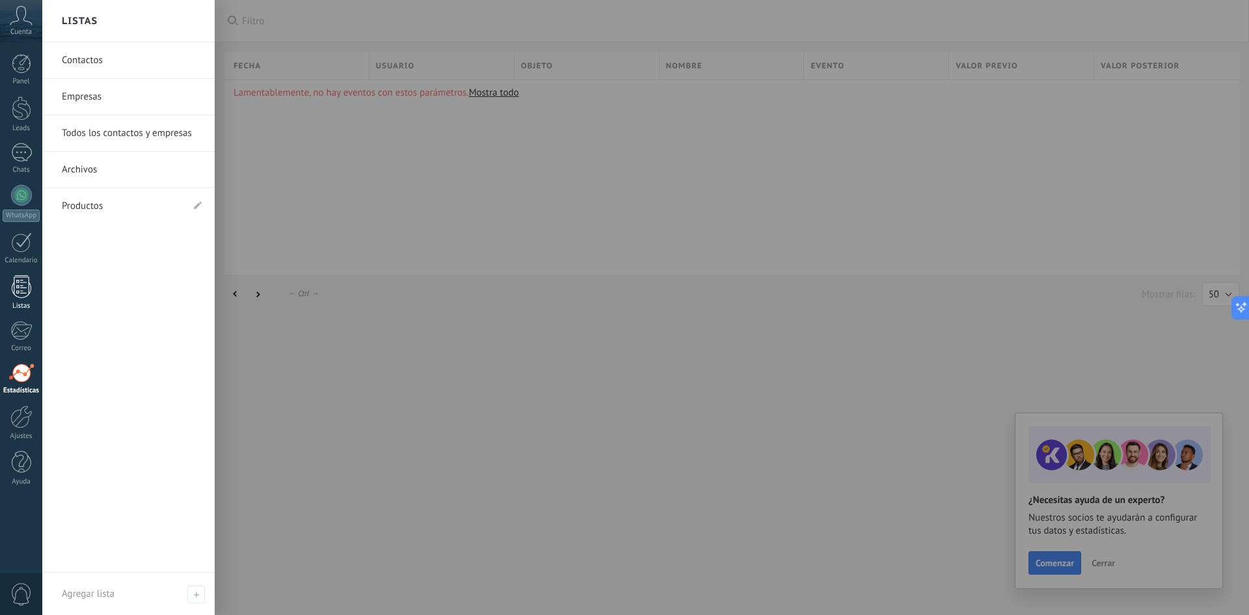
click at [18, 291] on div at bounding box center [22, 286] width 20 height 23
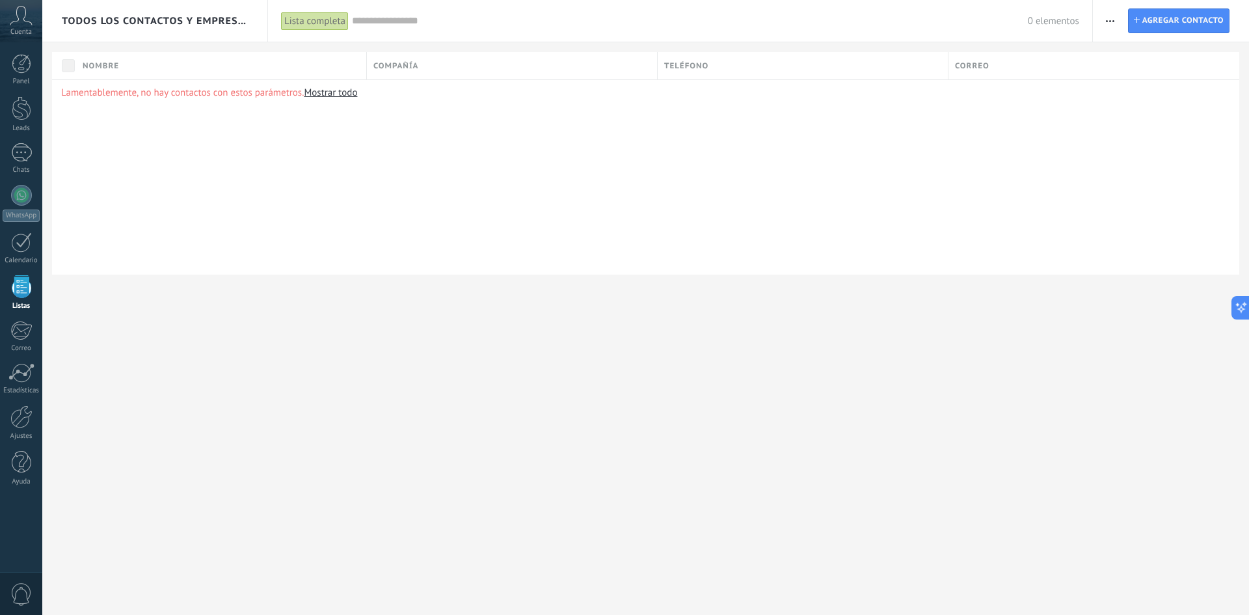
click at [10, 27] on div "Cuenta" at bounding box center [21, 21] width 42 height 42
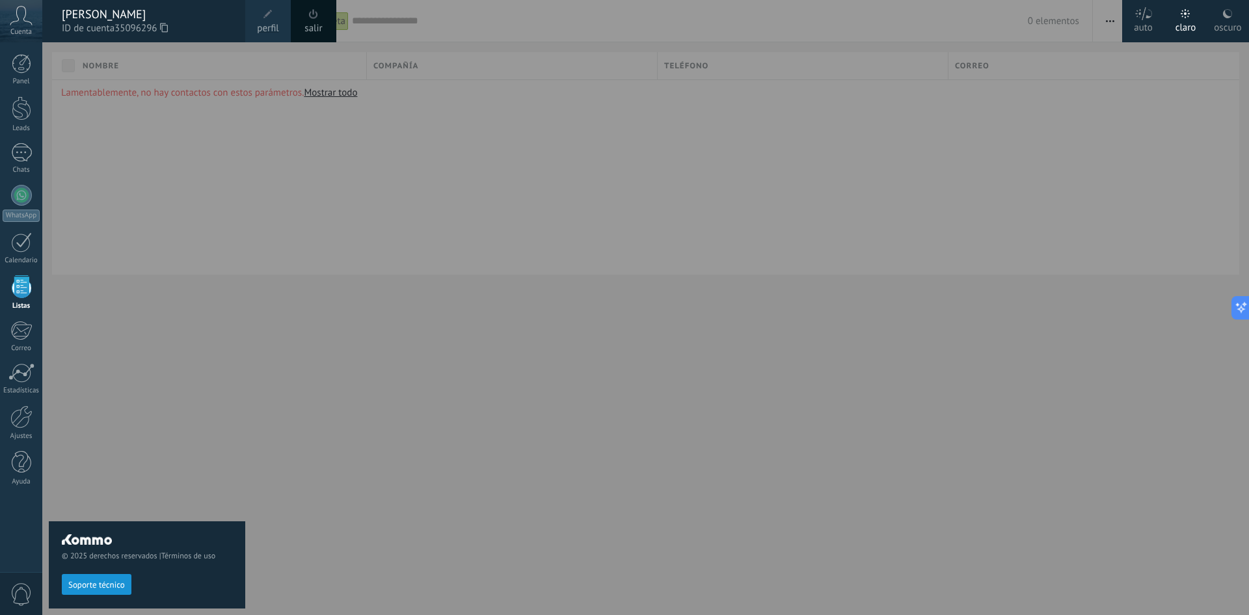
click at [299, 12] on div "salir" at bounding box center [314, 21] width 46 height 42
